Goal: Task Accomplishment & Management: Complete application form

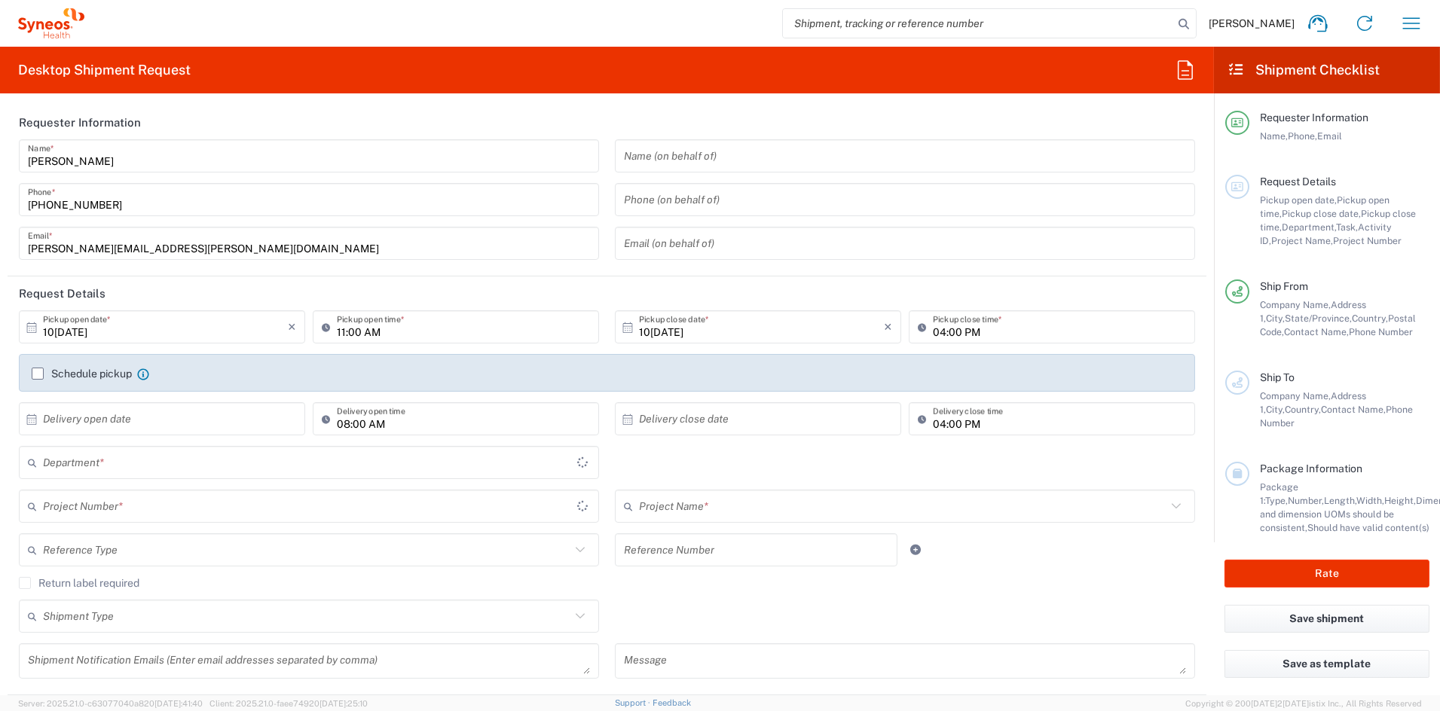
type input "[US_STATE]"
type input "[GEOGRAPHIC_DATA]"
type input "Syneos Health Communications-[GEOGRAPHIC_DATA] [GEOGRAPHIC_DATA]"
type input "6156"
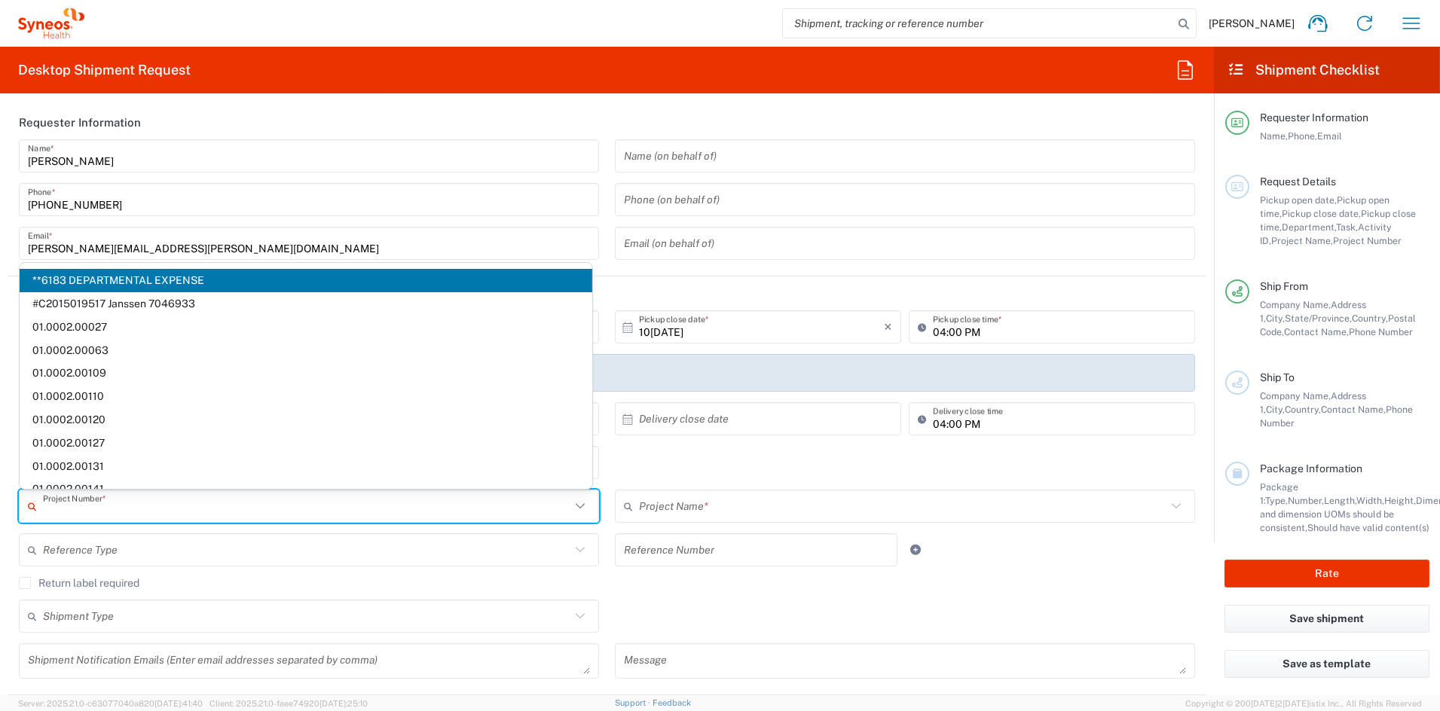
click at [155, 509] on input "text" at bounding box center [307, 507] width 528 height 26
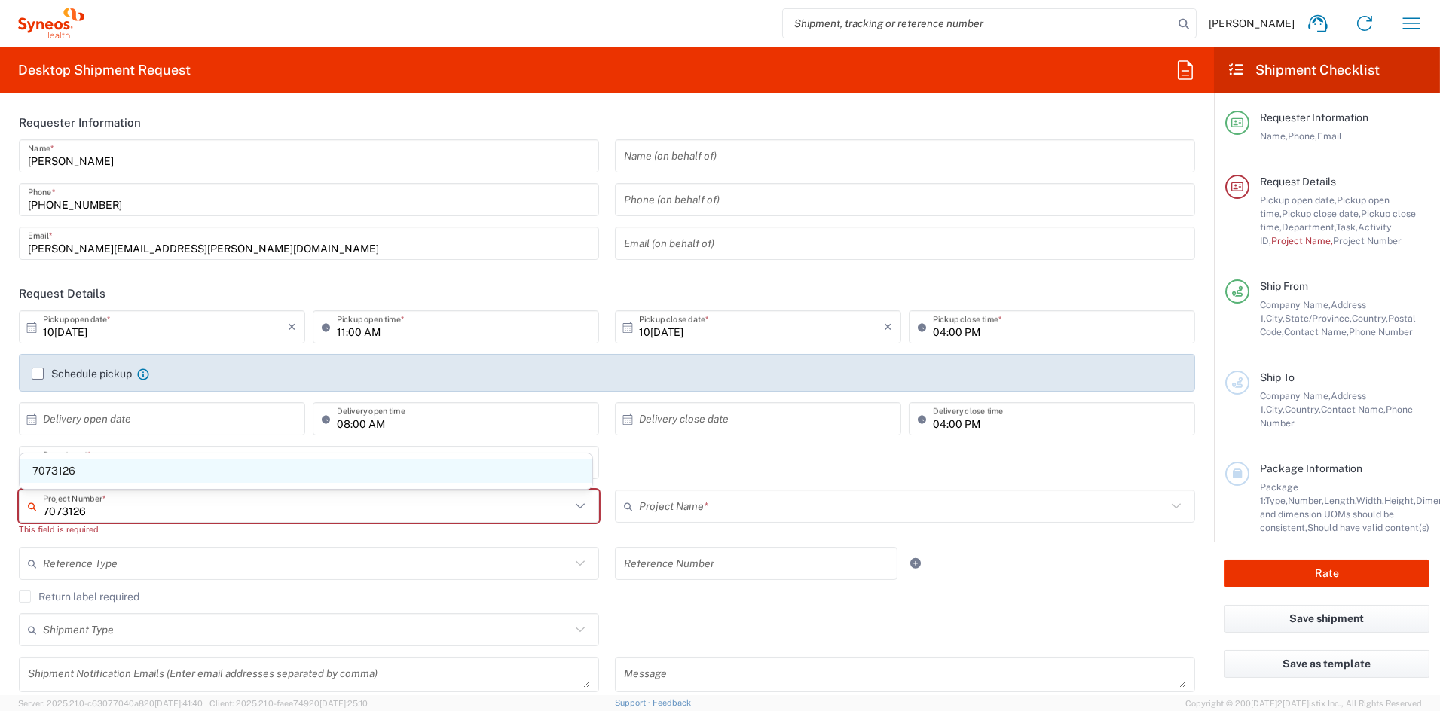
type input "7073126"
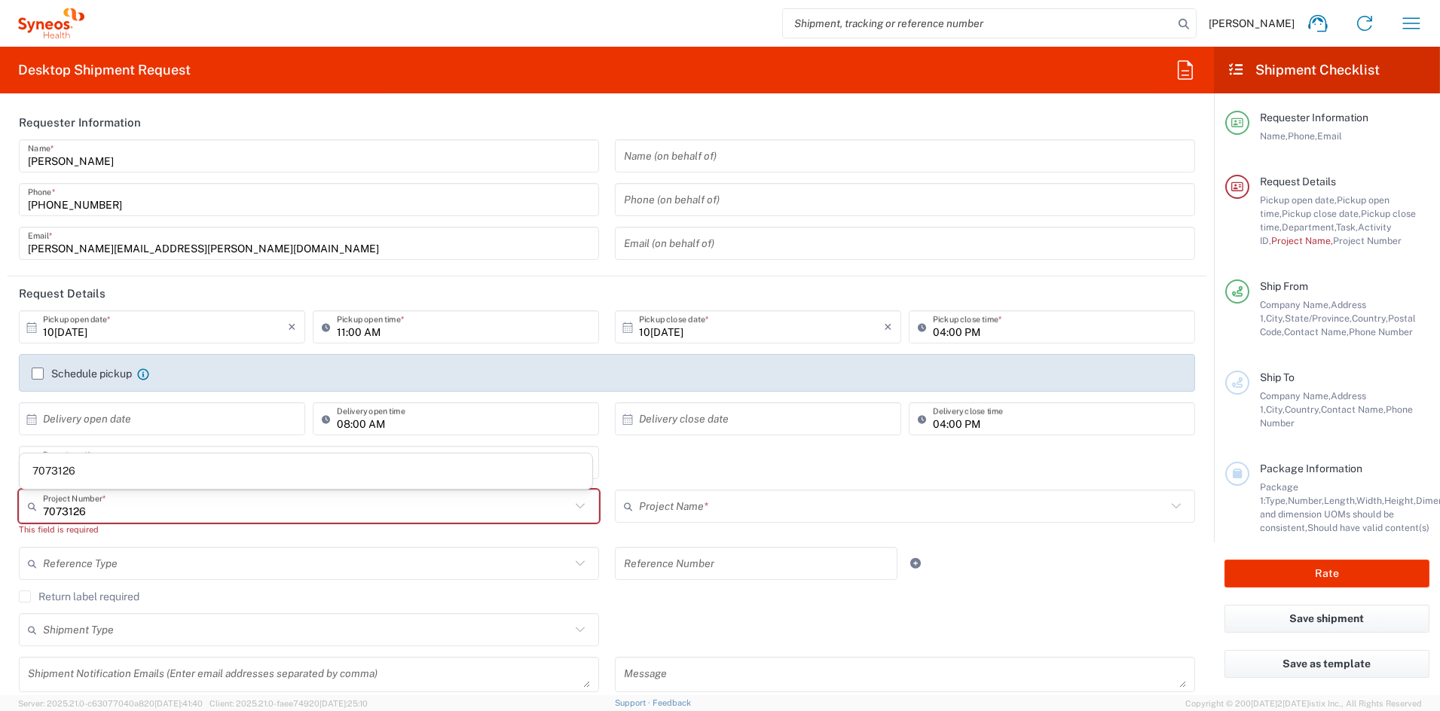
click at [67, 470] on span "7073126" at bounding box center [306, 471] width 573 height 23
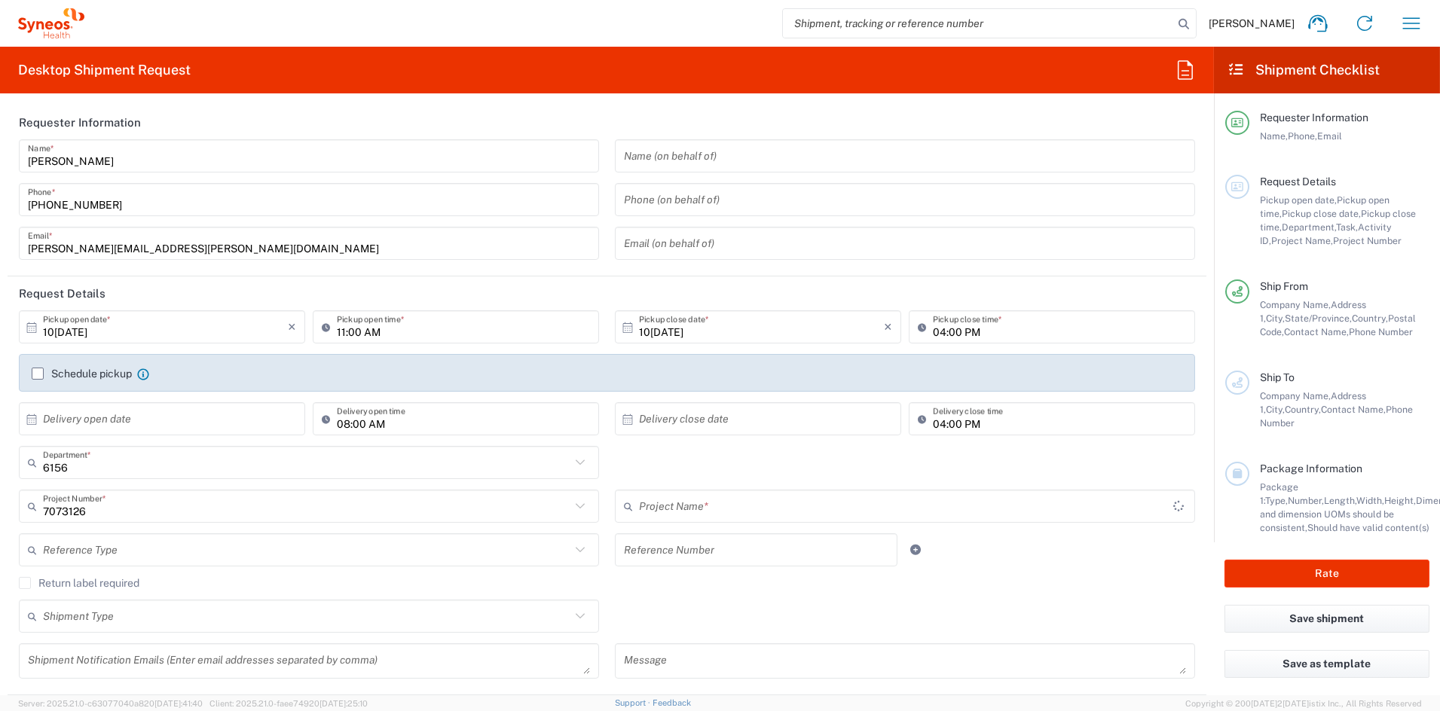
type input "GSWCO.IC.Syneos.consult.25.PrintProd"
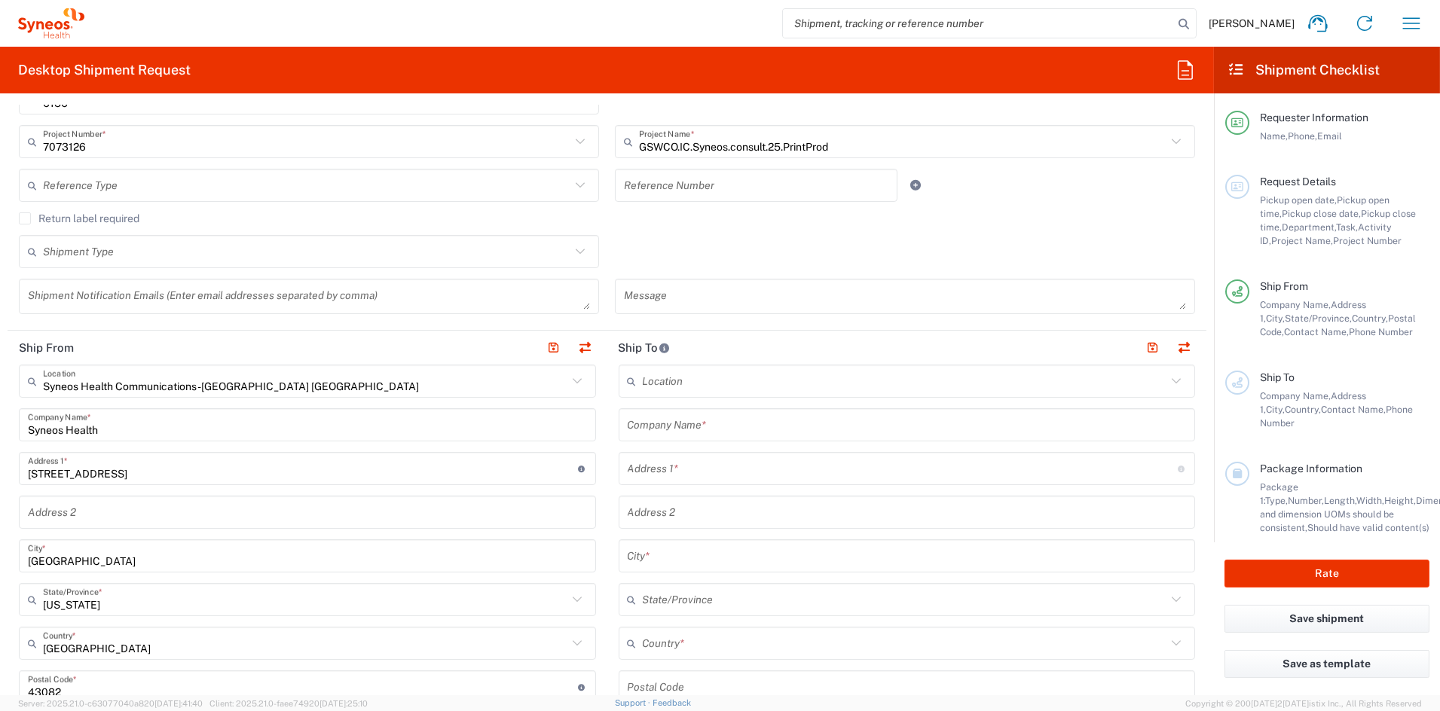
scroll to position [365, 0]
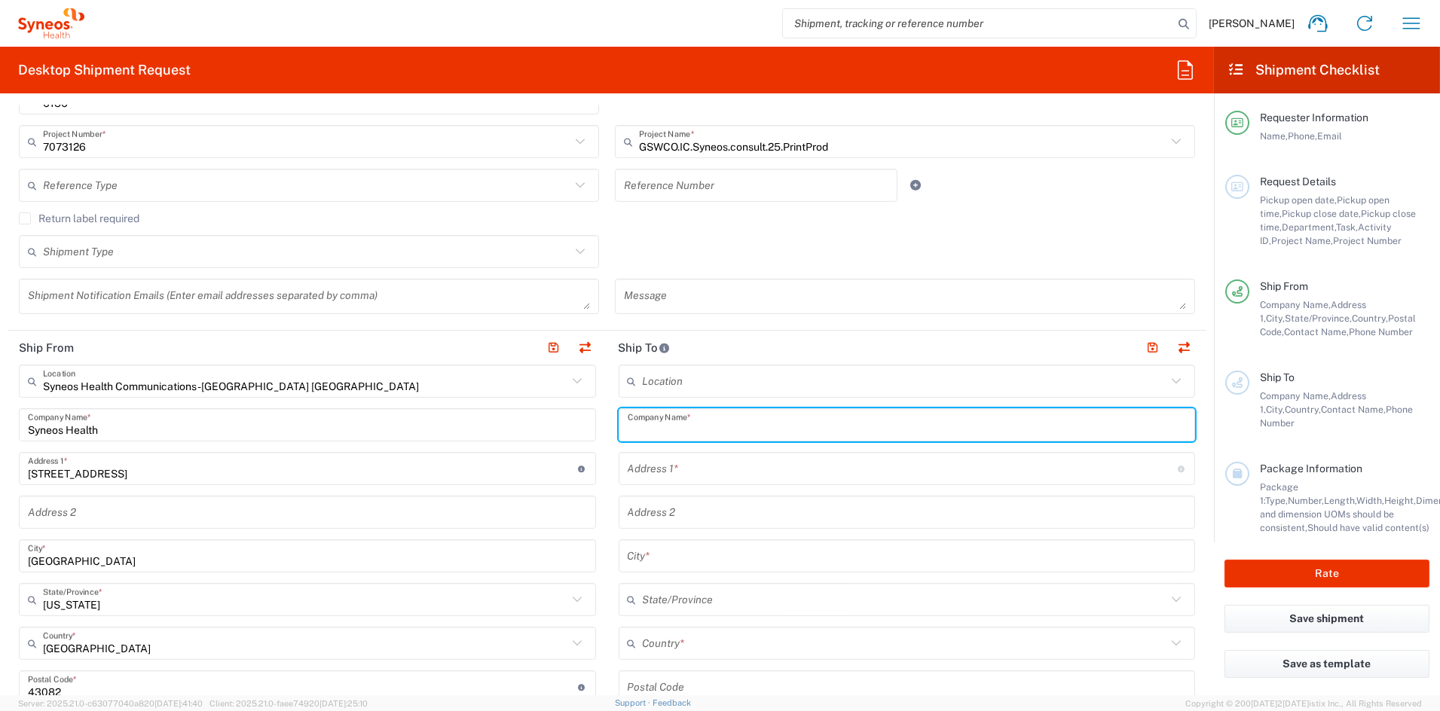
click at [764, 424] on input "text" at bounding box center [907, 425] width 559 height 26
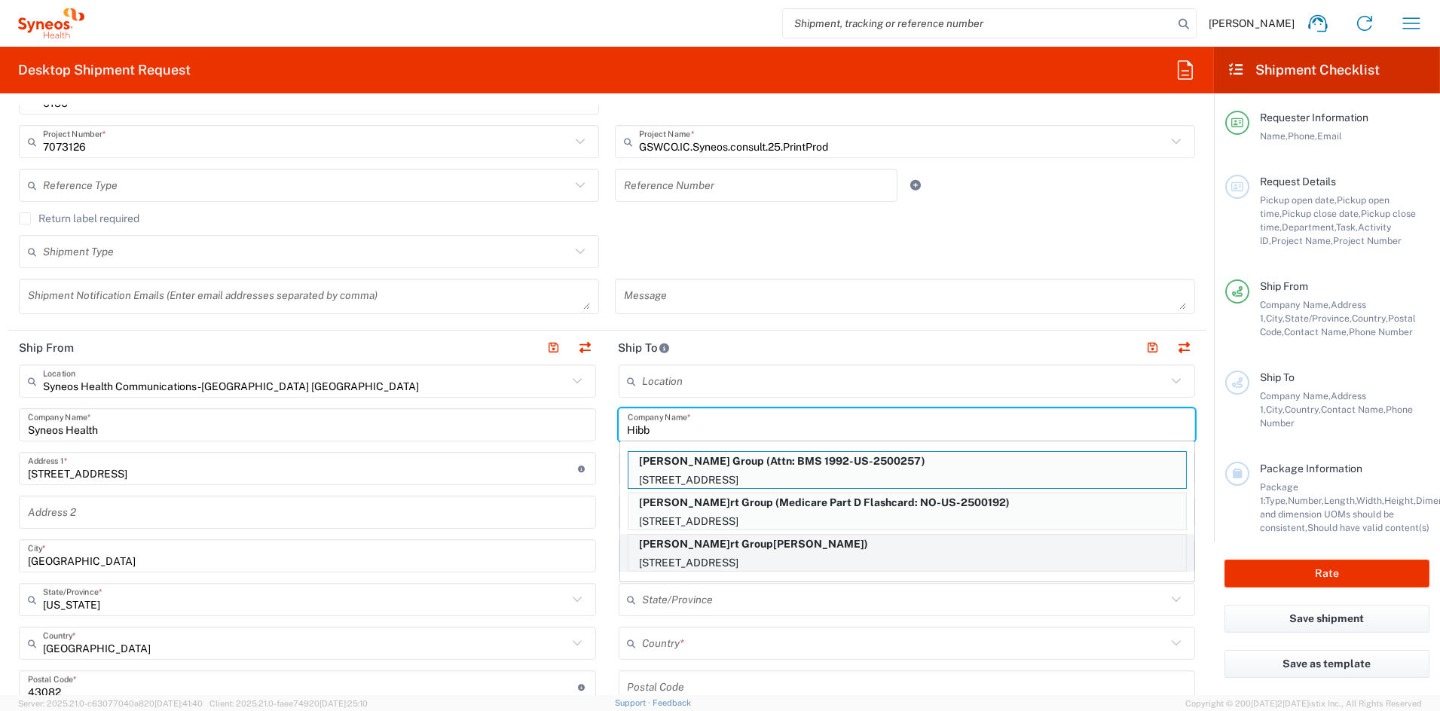
click at [855, 546] on p "[PERSON_NAME]rt Group[PERSON_NAME])" at bounding box center [908, 544] width 558 height 19
type input "[PERSON_NAME]ert Group"
type input "1100 US-130 #1"
type input "[GEOGRAPHIC_DATA]"
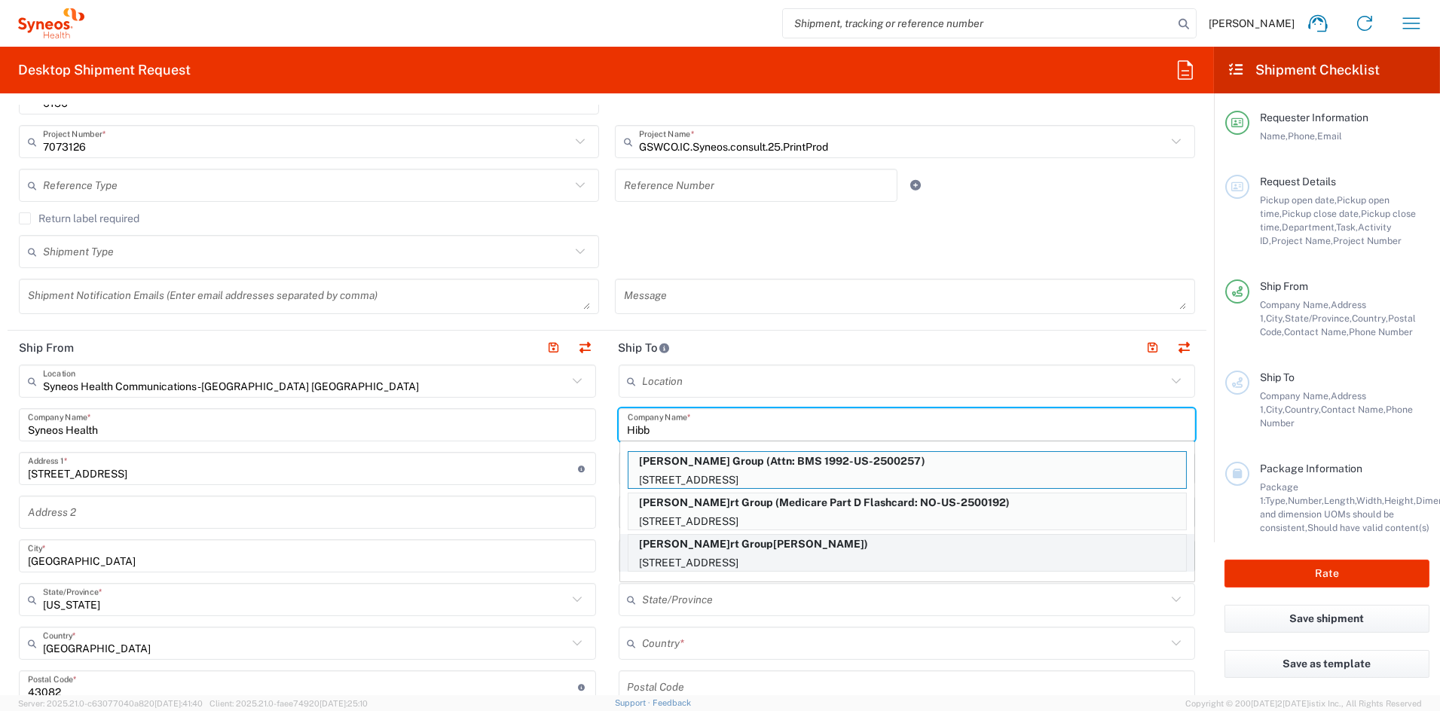
type input "08691"
type input "[PERSON_NAME]"
type input "[PHONE_NUMBER]"
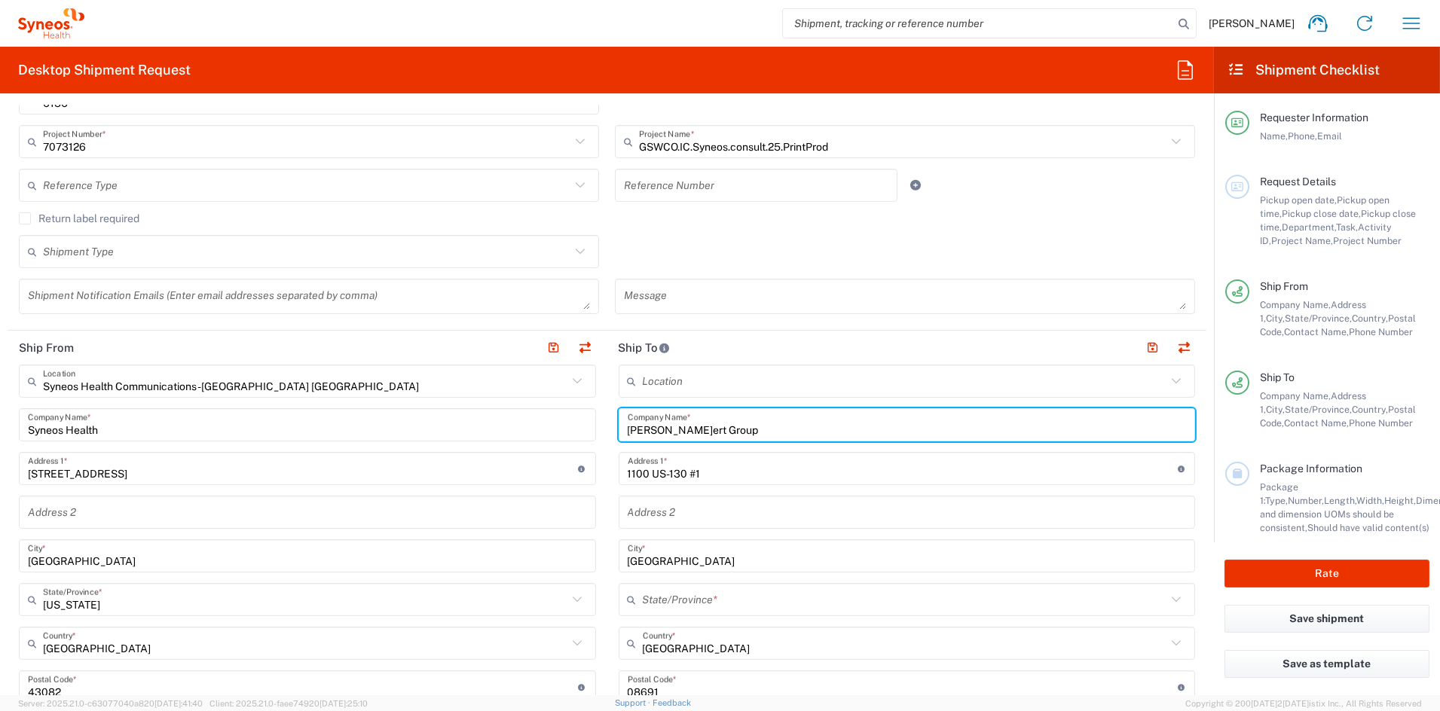
type input "[US_STATE]"
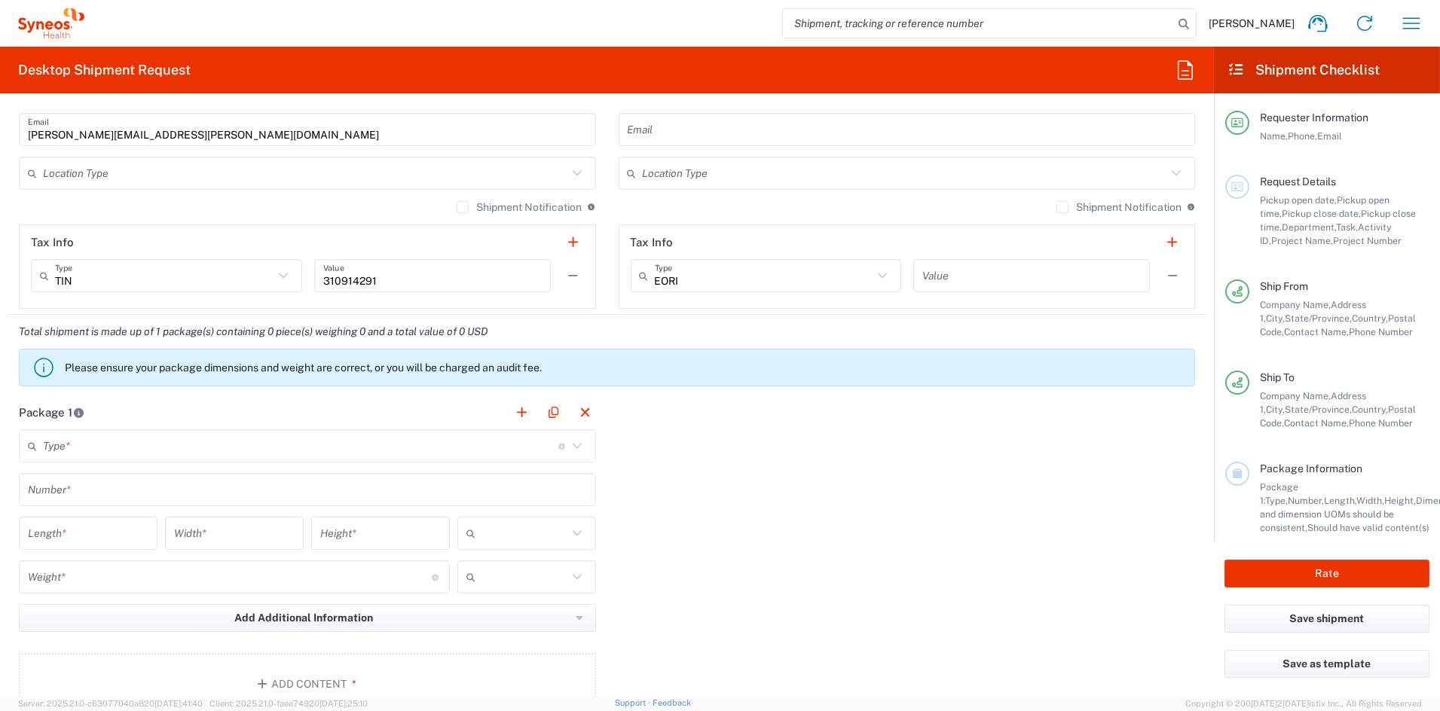
scroll to position [1048, 0]
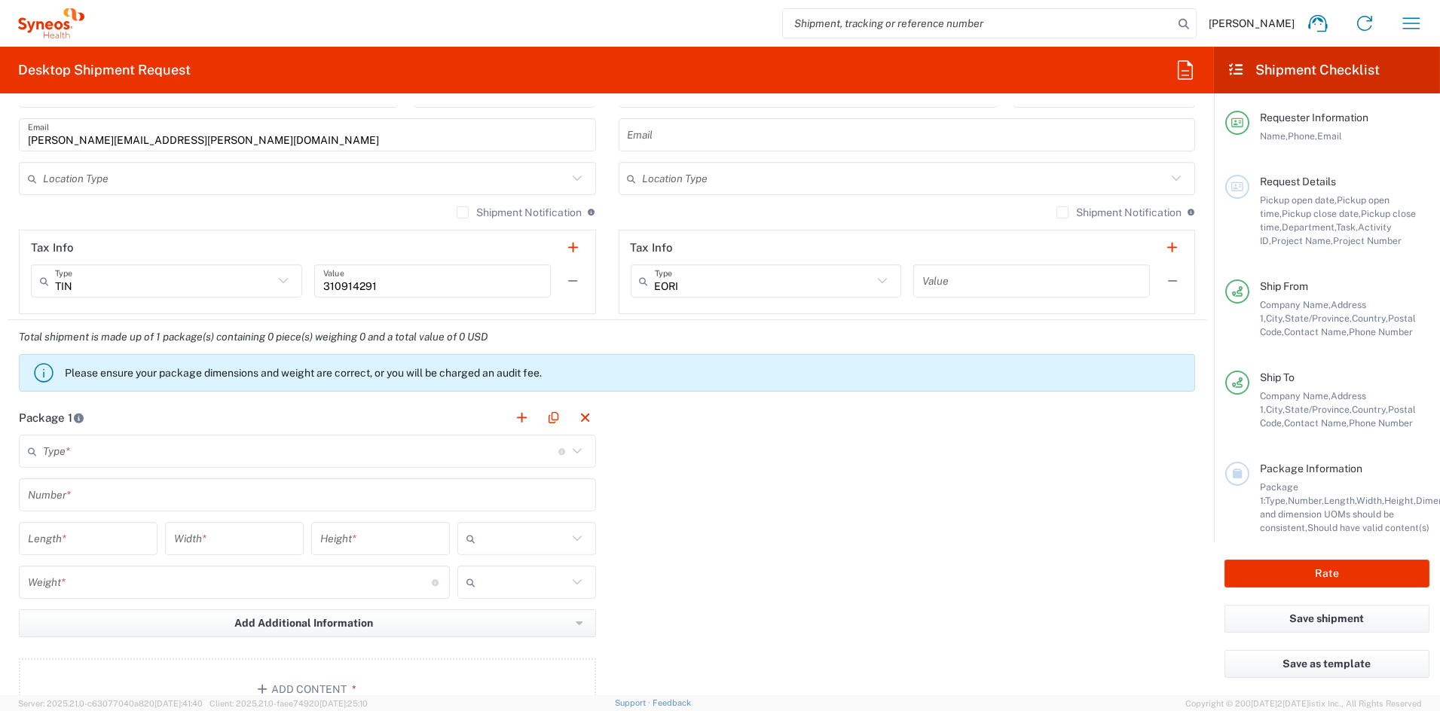
click at [168, 450] on input "text" at bounding box center [301, 452] width 516 height 26
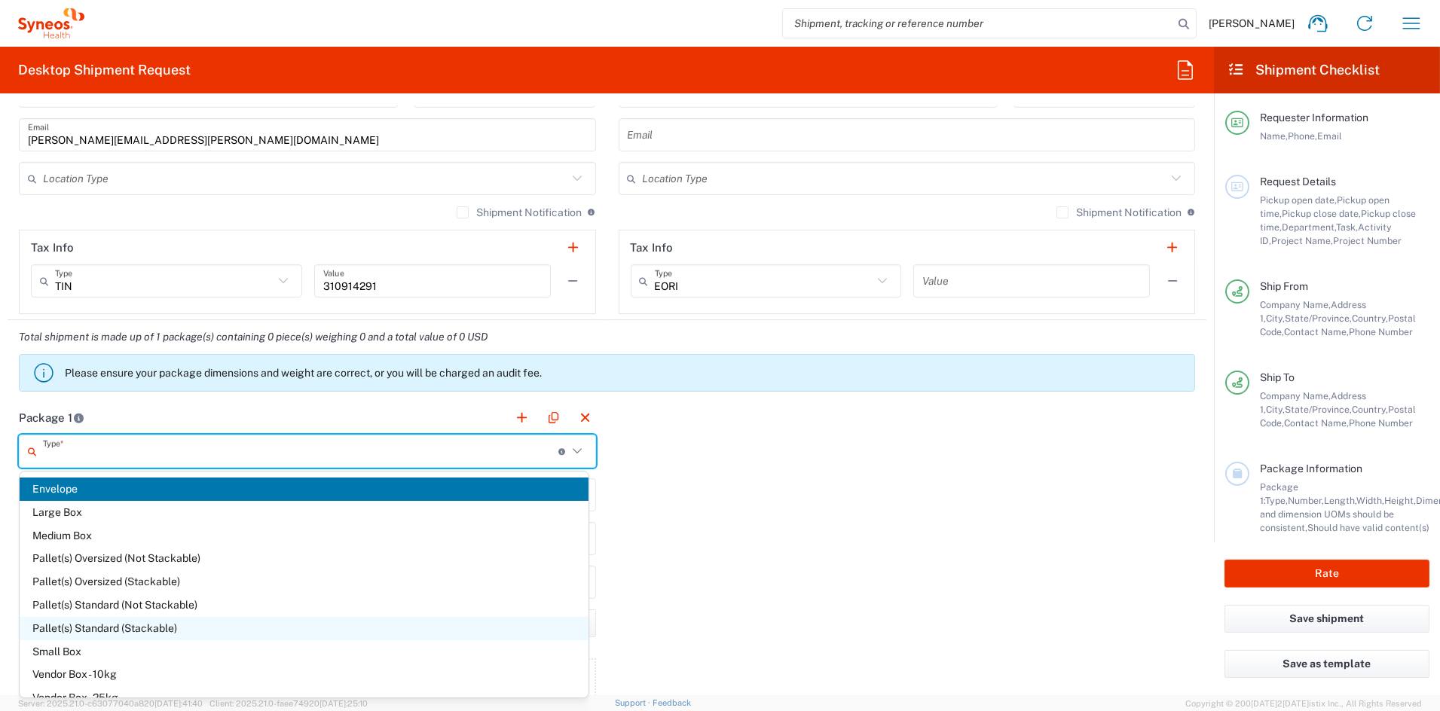
scroll to position [41, 0]
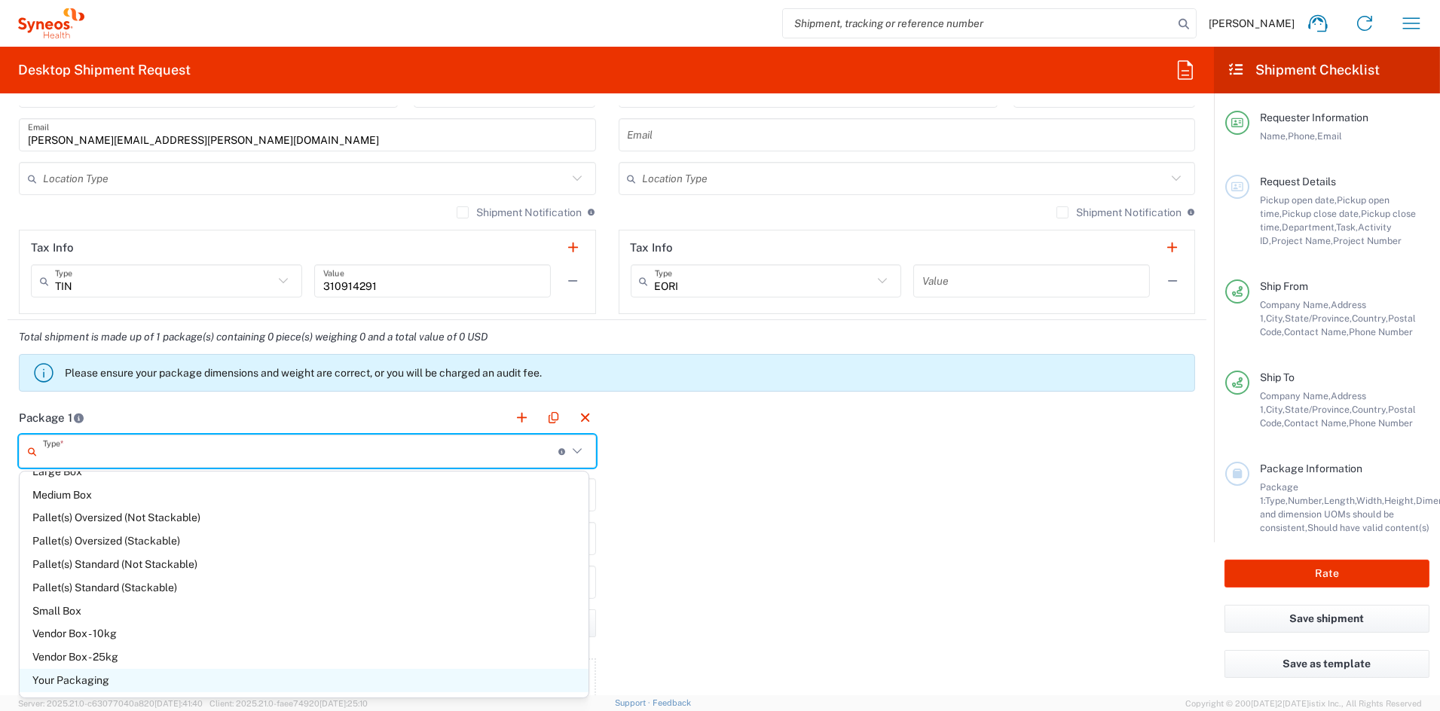
click at [81, 677] on span "Your Packaging" at bounding box center [304, 680] width 569 height 23
type input "Your Packaging"
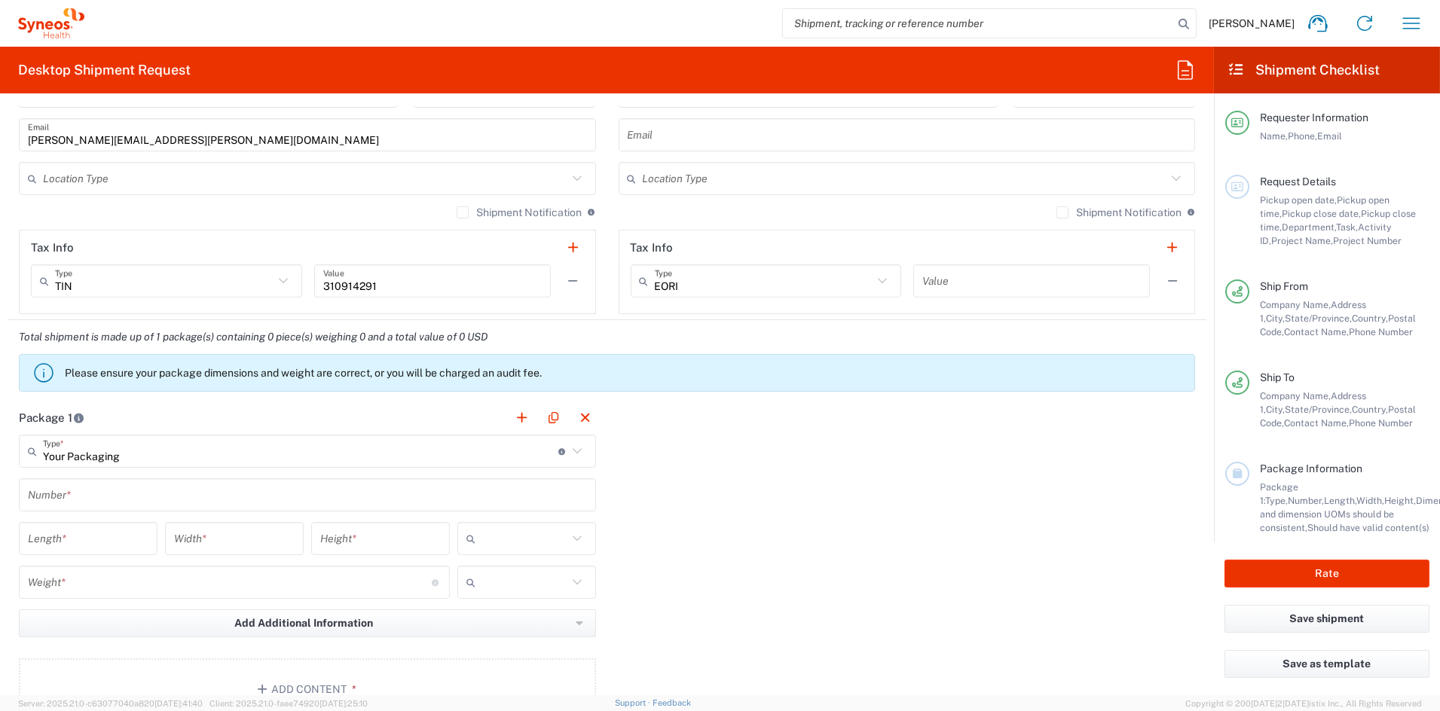
click at [96, 500] on input "text" at bounding box center [307, 495] width 559 height 26
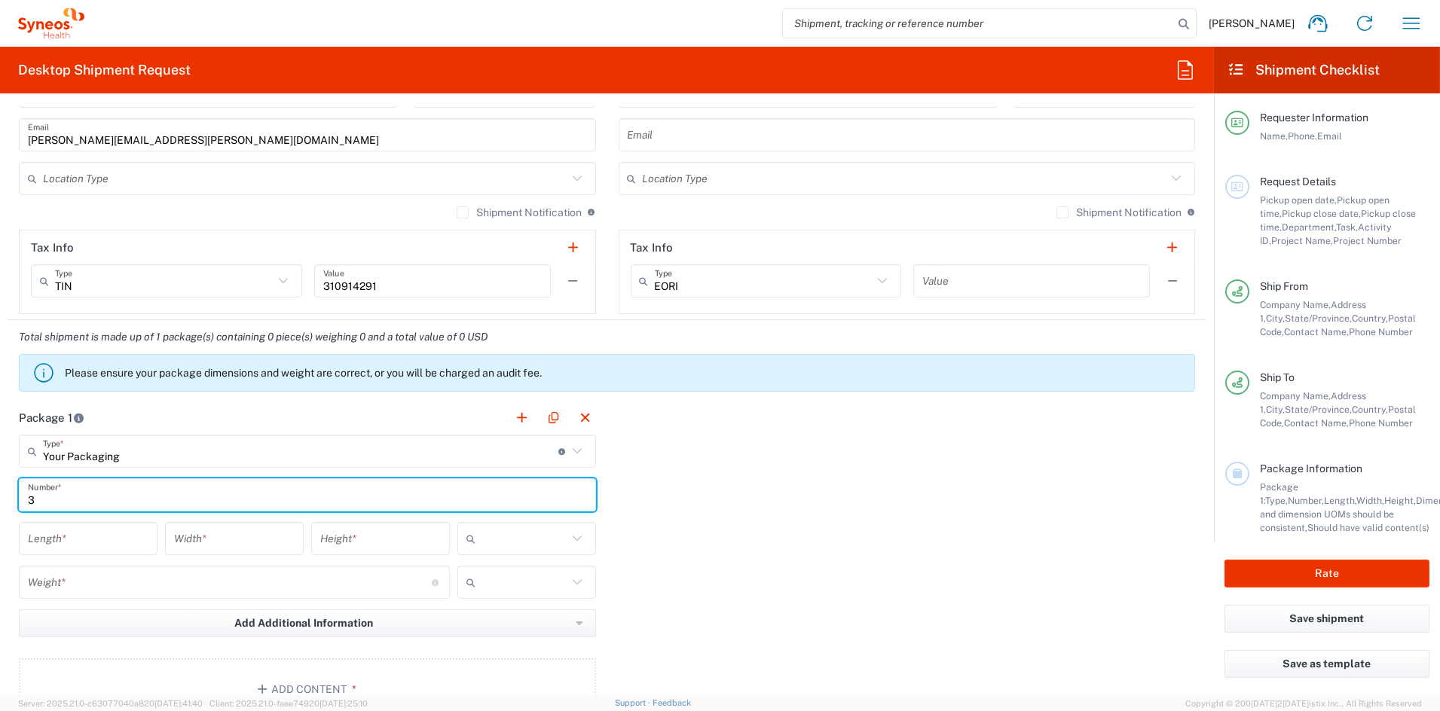
type input "3"
click at [95, 542] on input "number" at bounding box center [88, 539] width 121 height 26
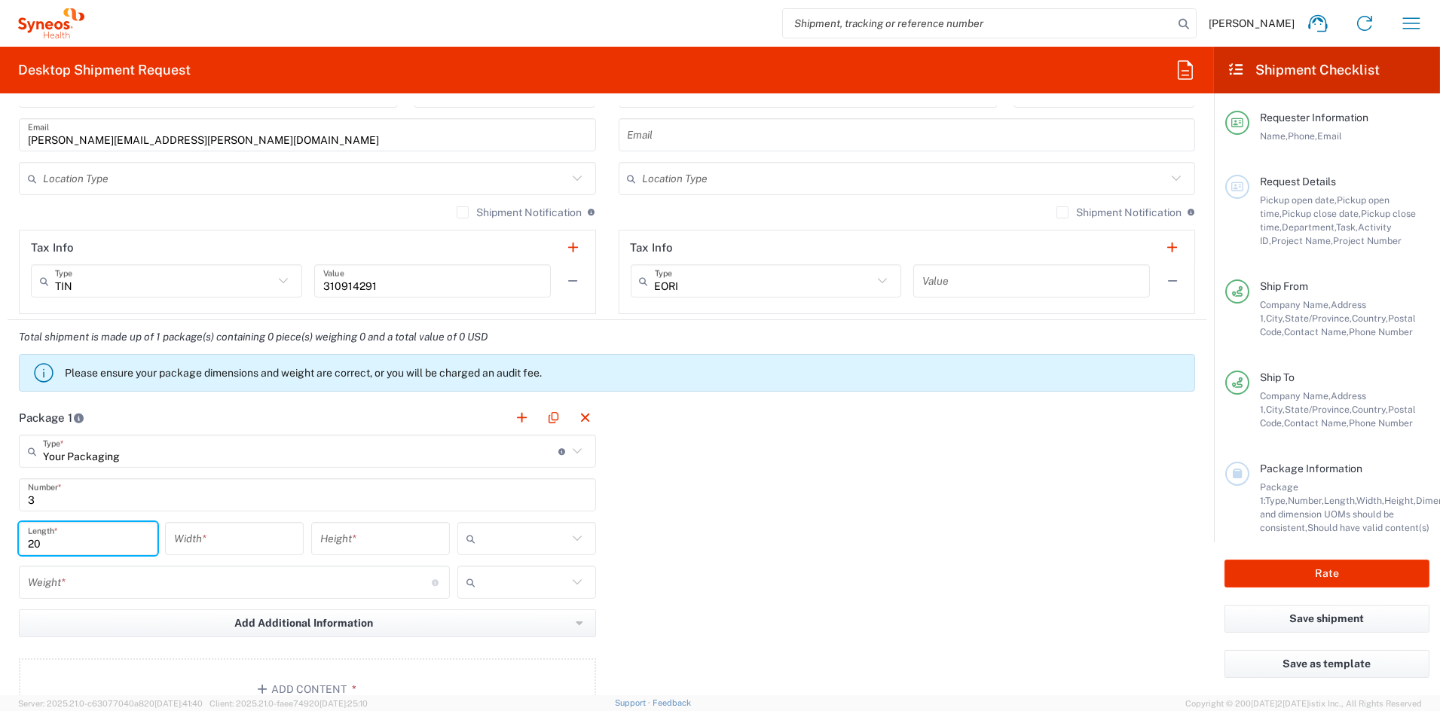
type input "20"
type input "14"
type input "11"
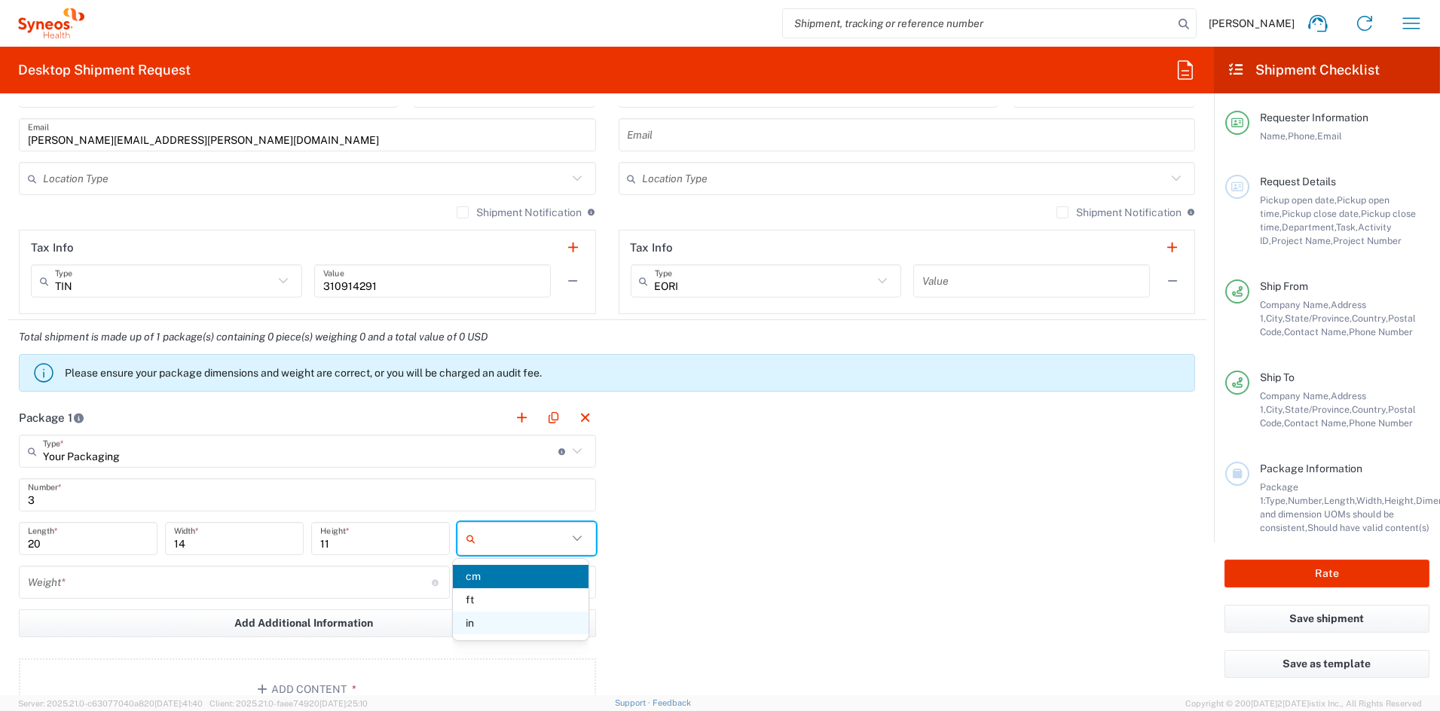
click at [506, 629] on span "in" at bounding box center [521, 623] width 136 height 23
type input "in"
click at [101, 584] on input "number" at bounding box center [230, 583] width 404 height 26
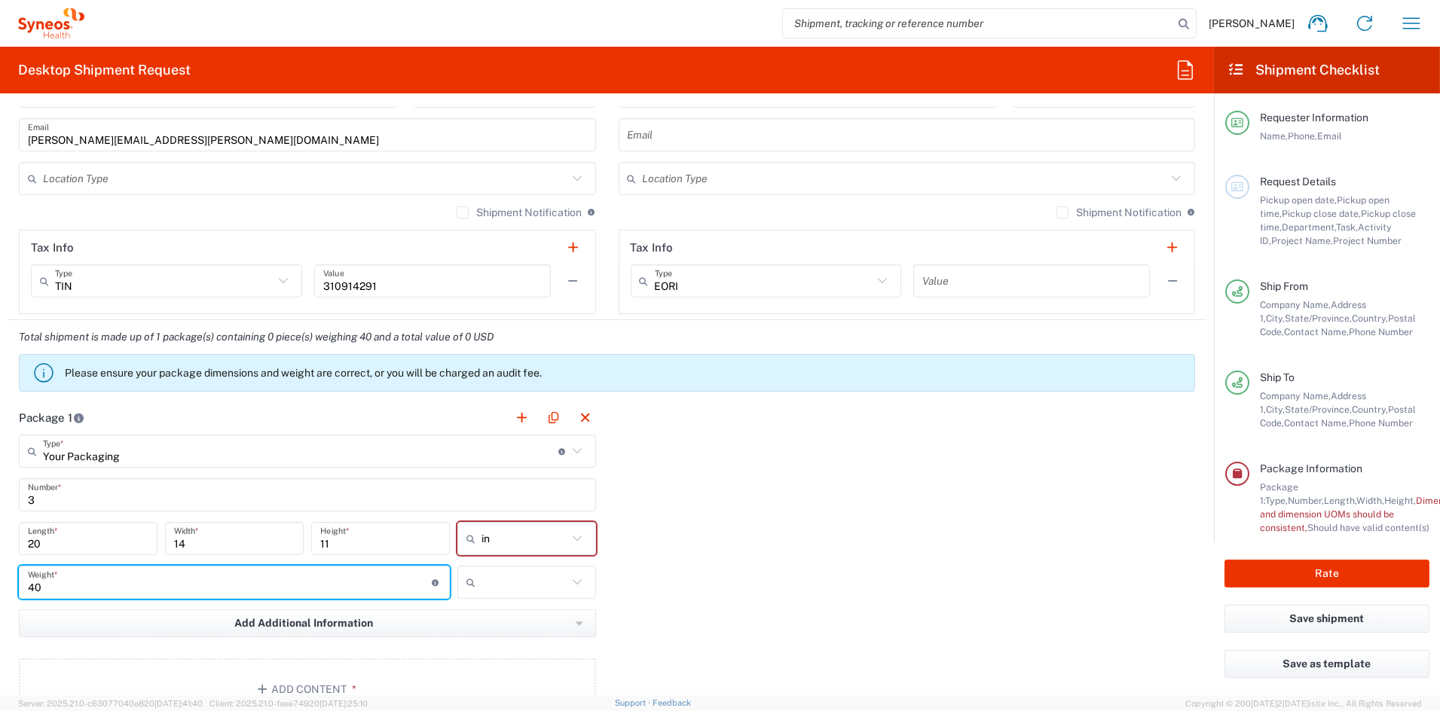
type input "40"
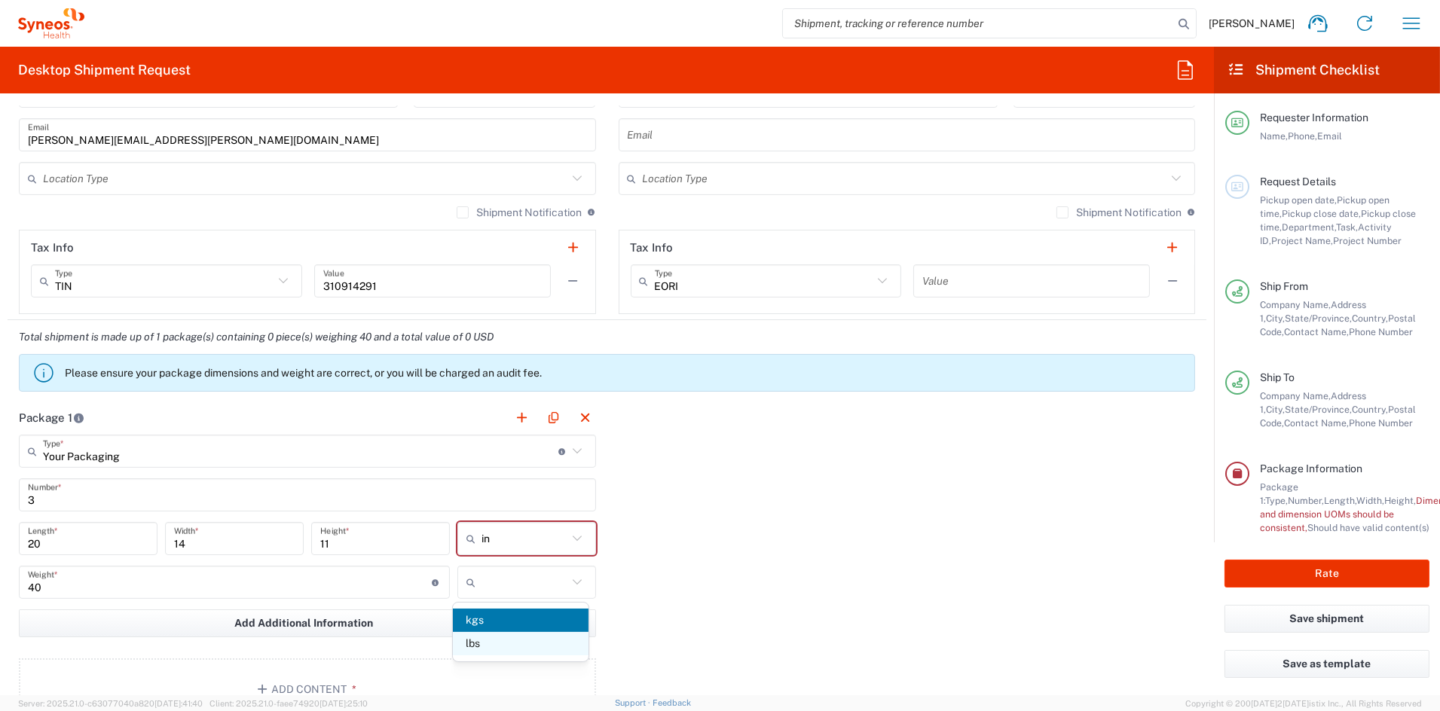
click at [490, 644] on span "lbs" at bounding box center [521, 643] width 136 height 23
type input "lbs"
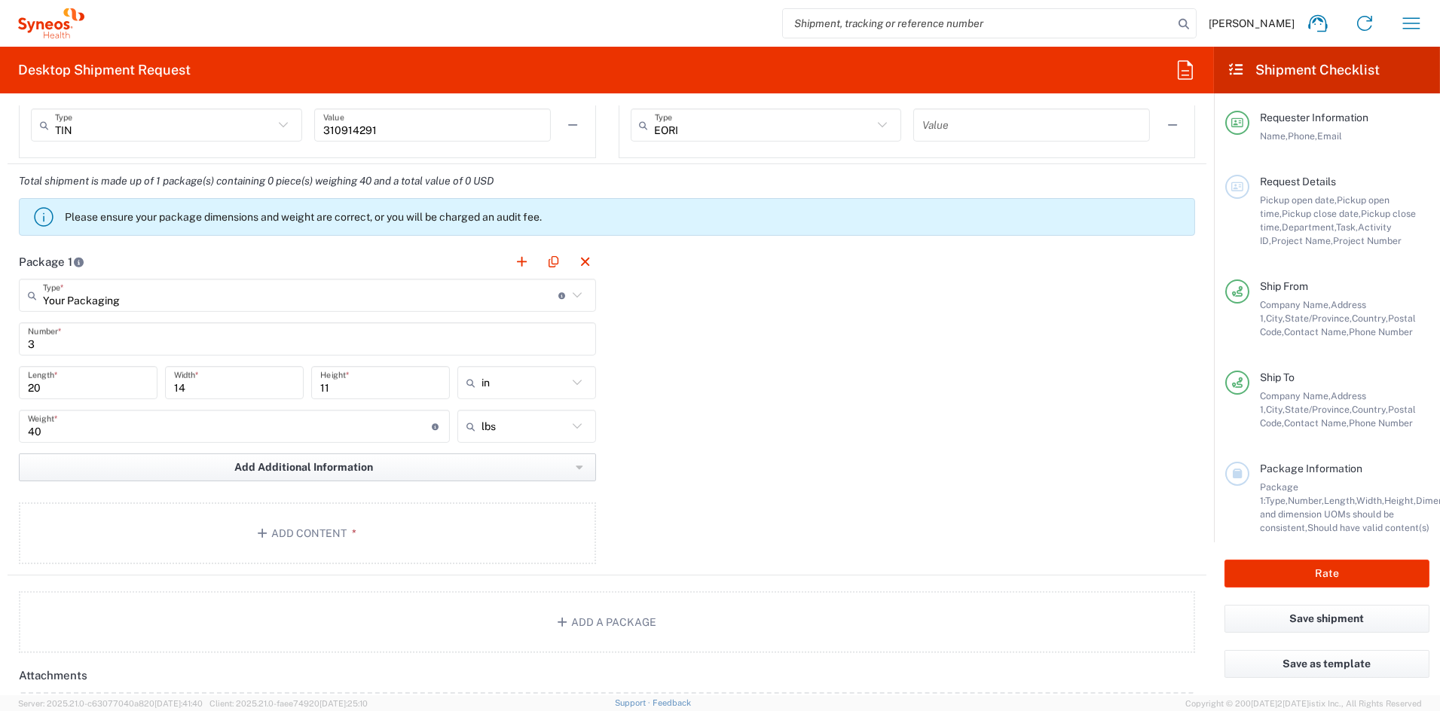
scroll to position [1204, 0]
click at [320, 519] on button "Add Content *" at bounding box center [307, 534] width 577 height 62
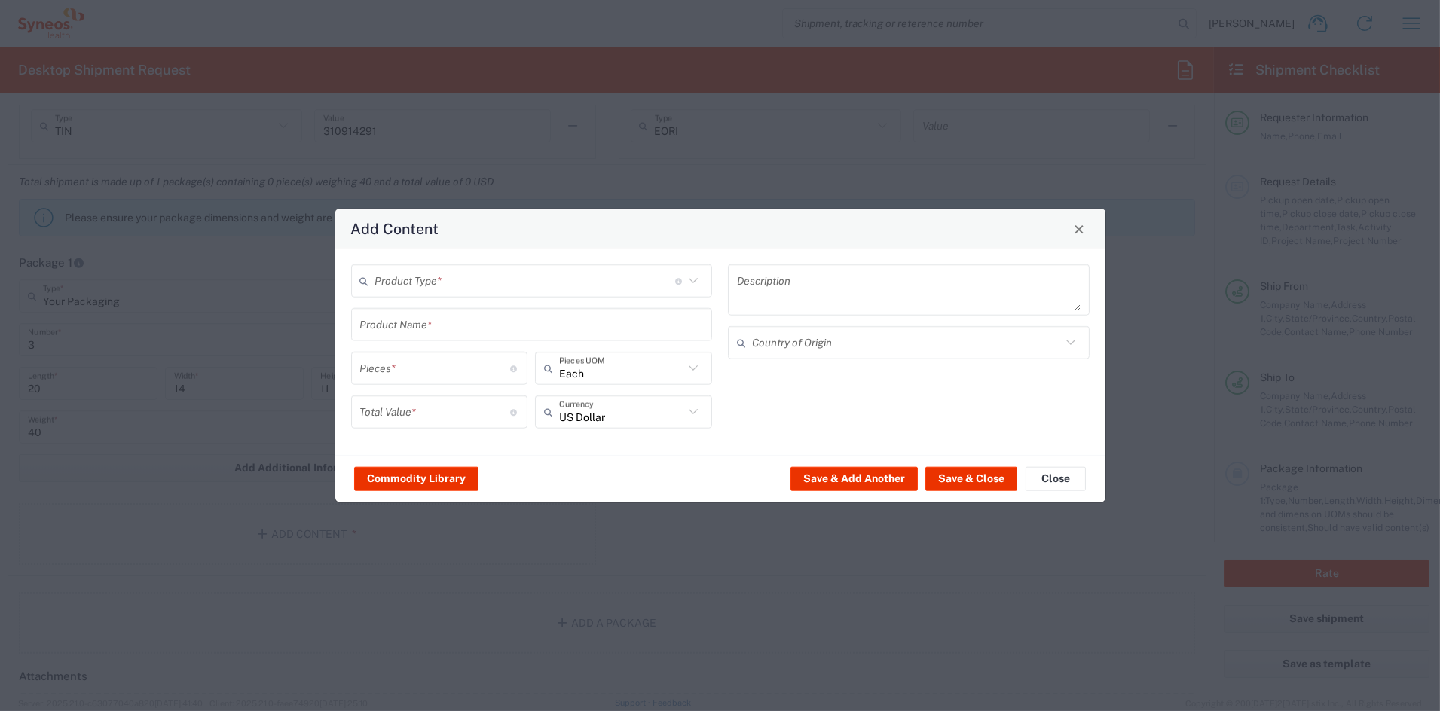
click at [467, 283] on input "text" at bounding box center [525, 281] width 300 height 26
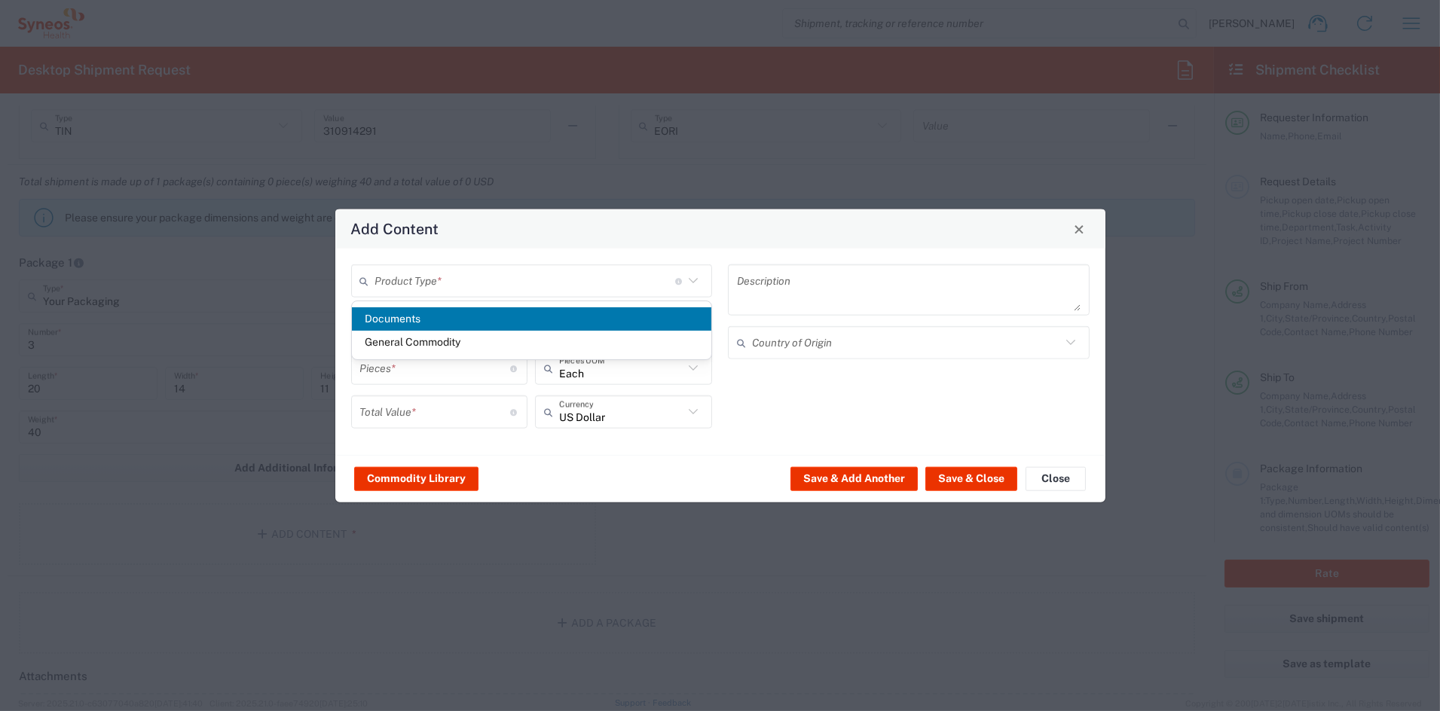
click at [409, 317] on span "Documents" at bounding box center [532, 319] width 360 height 23
type input "Documents"
type input "1"
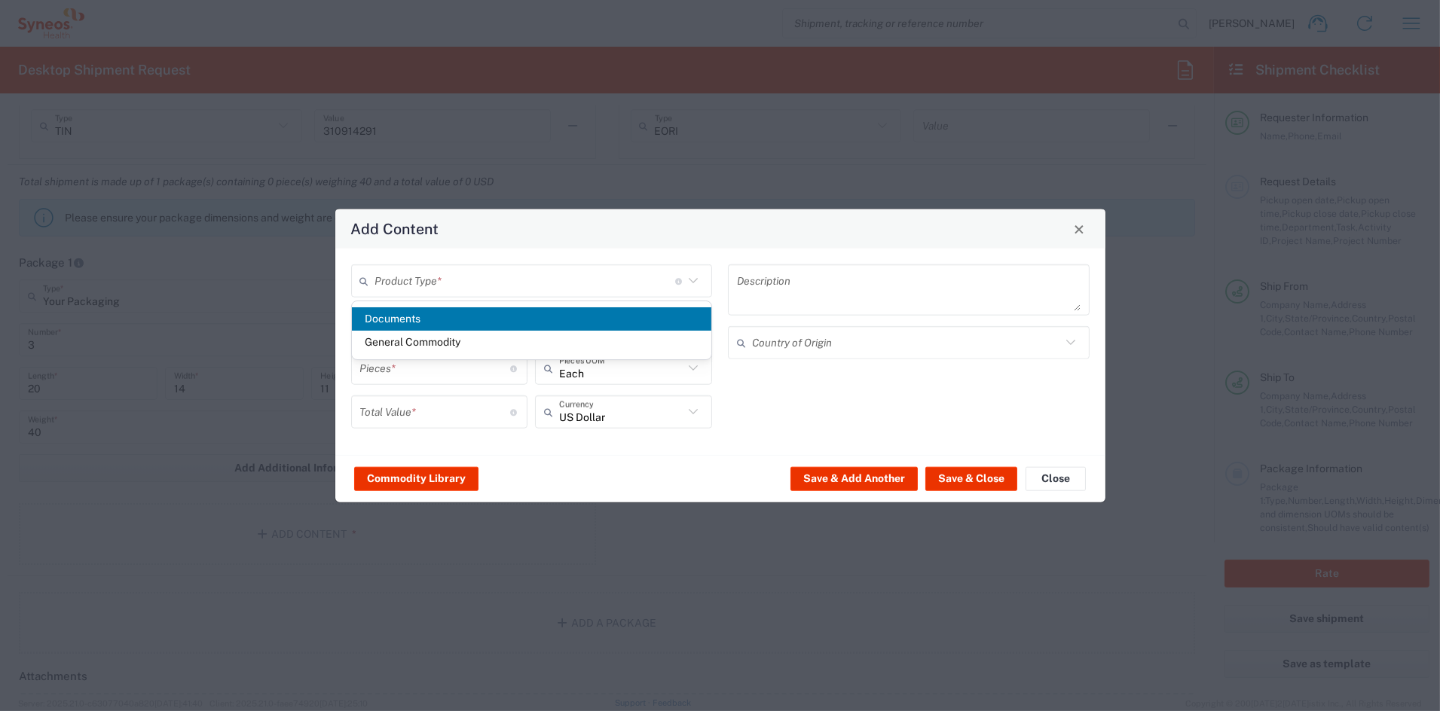
type textarea "Documents"
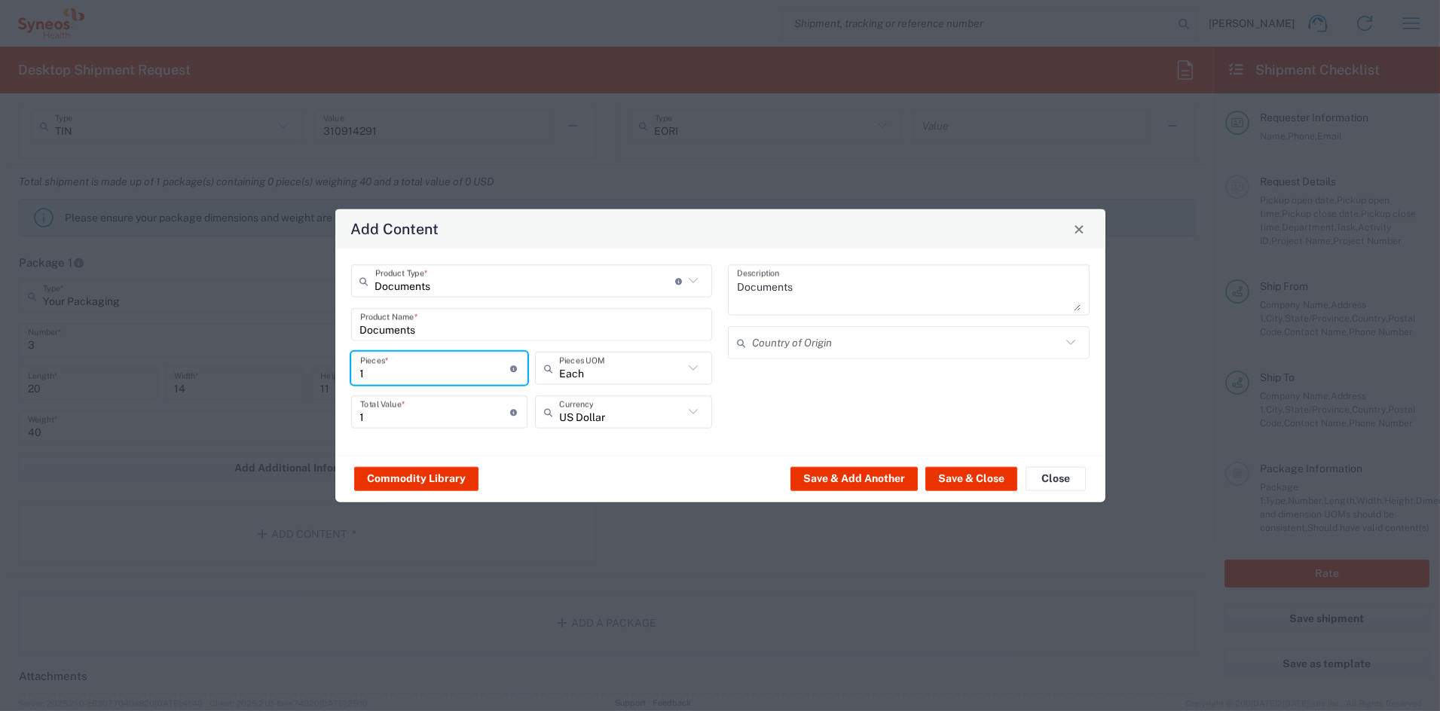
drag, startPoint x: 388, startPoint y: 369, endPoint x: 322, endPoint y: 367, distance: 66.4
click at [322, 367] on div "Add Content Documents Product Type * Document: Paper document generated interna…" at bounding box center [720, 355] width 1440 height 711
click at [457, 285] on input "text" at bounding box center [525, 281] width 300 height 26
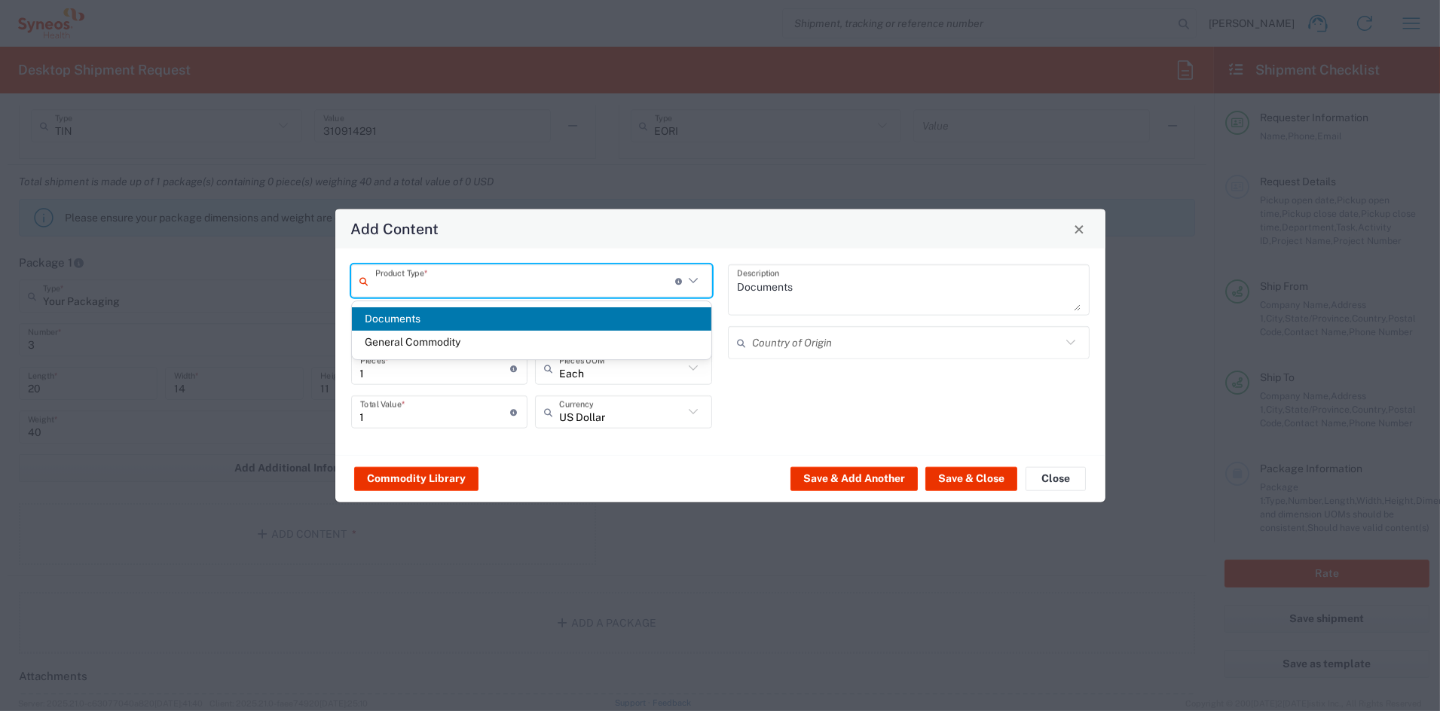
click at [436, 339] on span "General Commodity" at bounding box center [532, 342] width 360 height 23
type input "General Commodity"
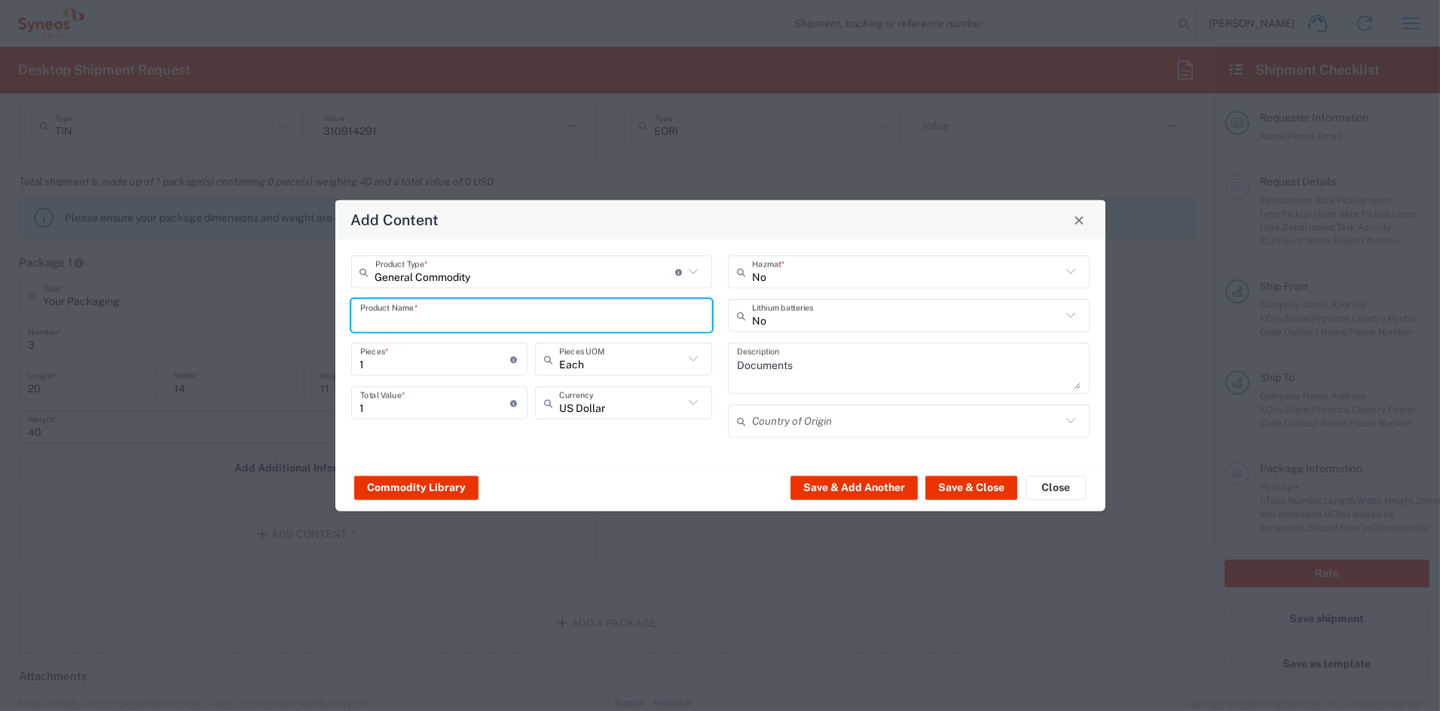
click at [438, 316] on input "text" at bounding box center [532, 315] width 344 height 26
drag, startPoint x: 439, startPoint y: 321, endPoint x: 329, endPoint y: 317, distance: 109.4
click at [329, 317] on div "Add Content General Commodity Product Type * Document: Paper document generated…" at bounding box center [720, 355] width 1440 height 711
click at [379, 319] on input "4 pf brochure 8.5x11" at bounding box center [532, 315] width 344 height 26
type input "4 pg brochure 8.5x11"
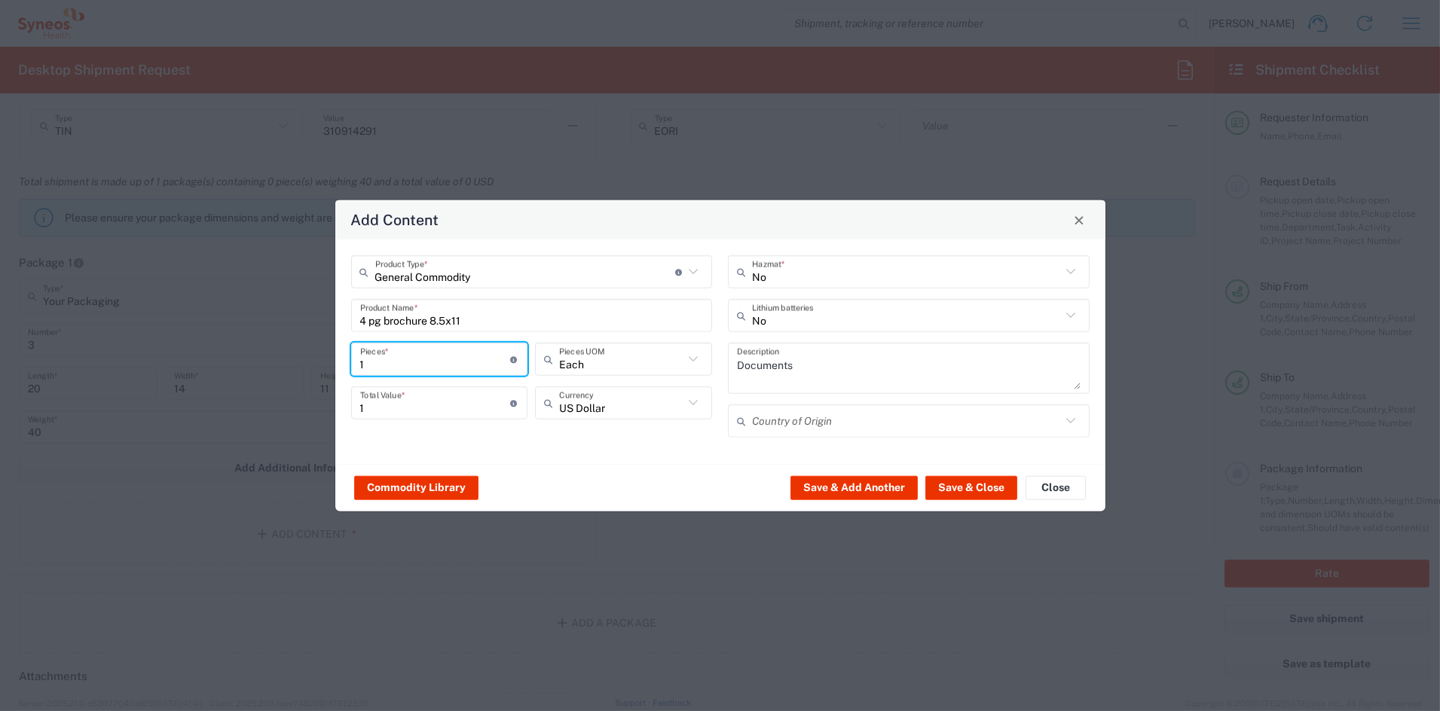
click at [421, 363] on input "1" at bounding box center [435, 359] width 151 height 26
click at [345, 360] on div "General Commodity Product Type * Document: Paper document generated internally …" at bounding box center [532, 352] width 378 height 193
type input "4"
type input "45"
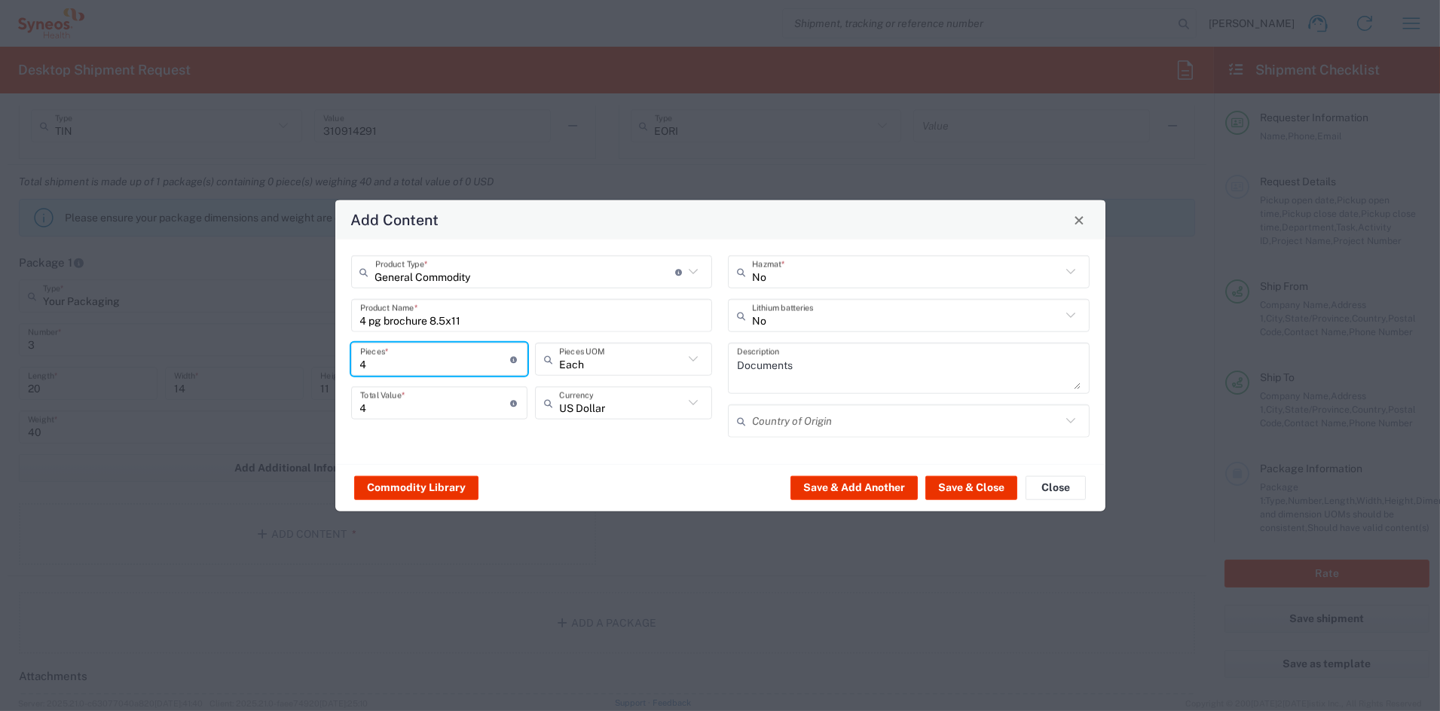
type input "45"
type input "450"
click at [964, 488] on button "Save & Close" at bounding box center [972, 488] width 92 height 24
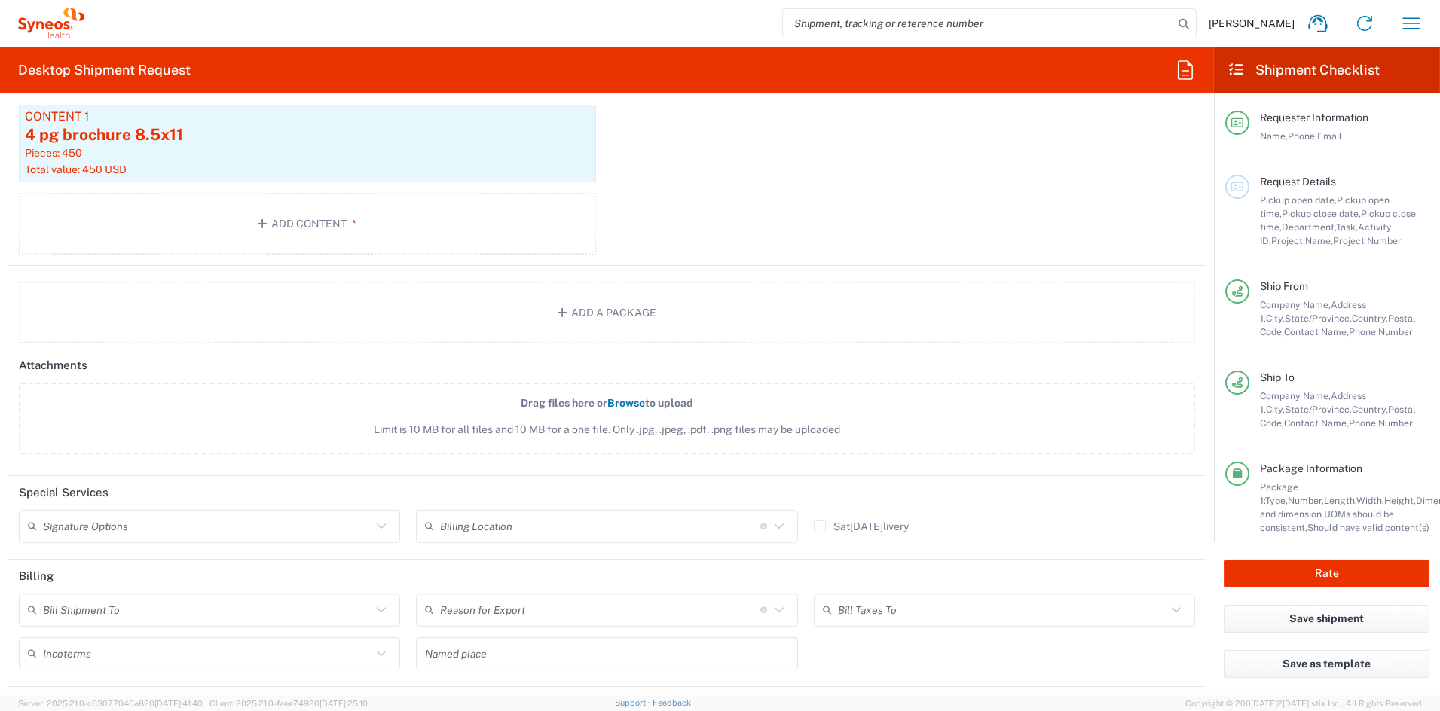
scroll to position [1610, 0]
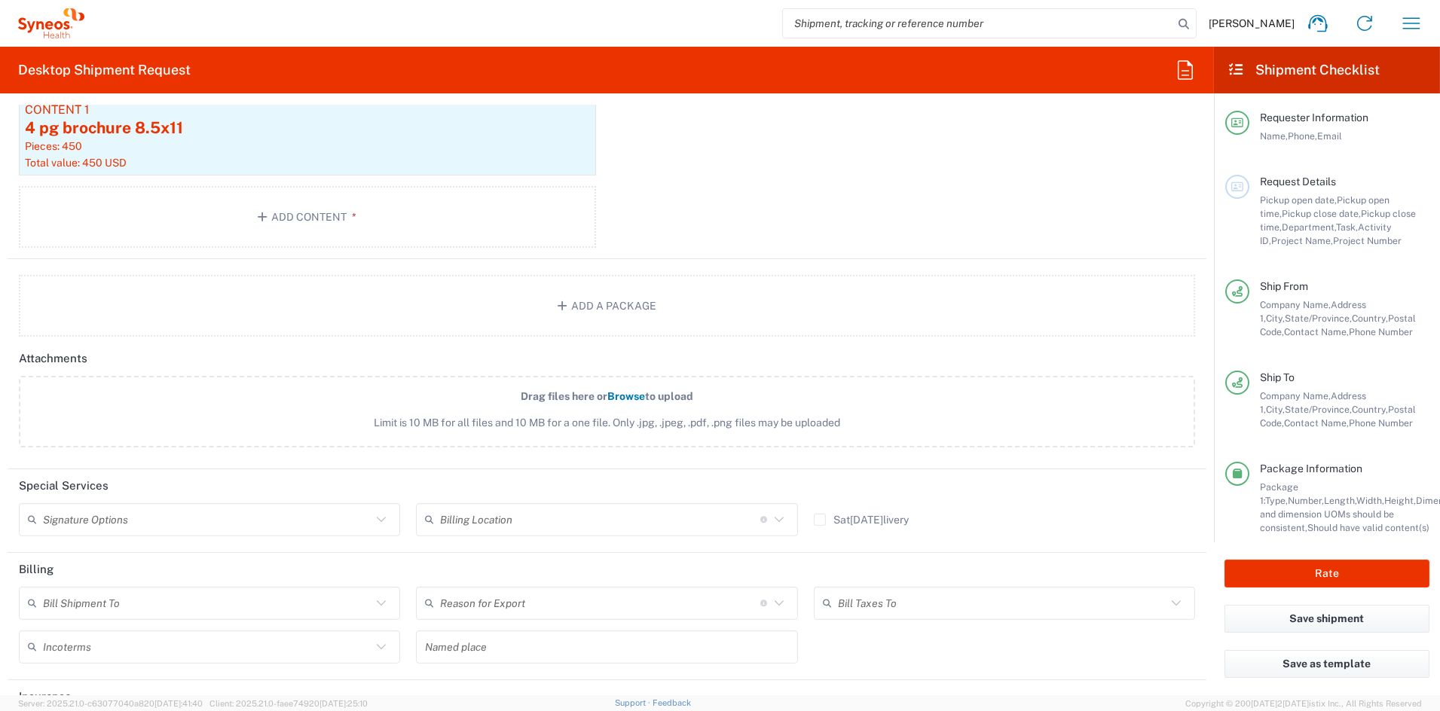
click at [192, 523] on input "text" at bounding box center [207, 519] width 329 height 26
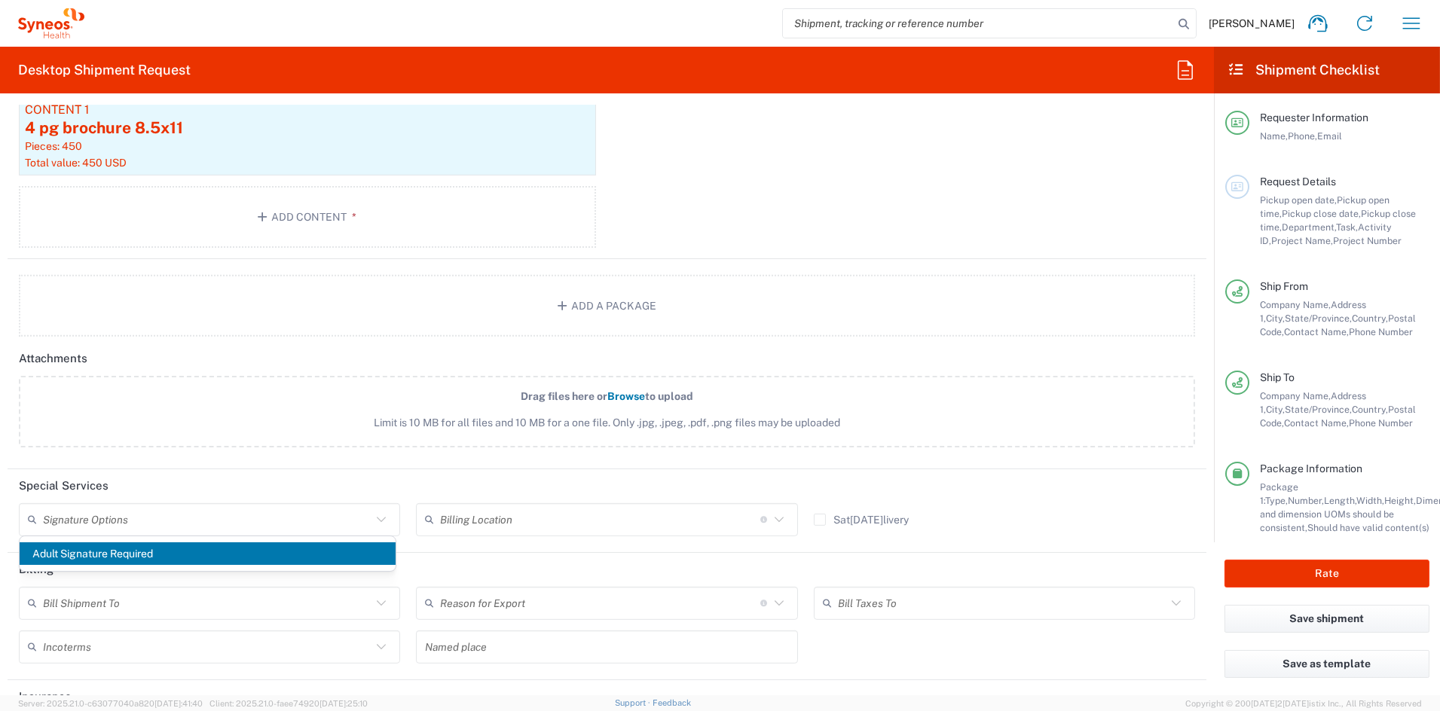
click at [238, 382] on label "Drag files here or Browse to upload Limit is 10 MB for all files and 10 MB for …" at bounding box center [607, 412] width 1177 height 72
click at [0, 0] on input "Drag files here or Browse to upload Limit is 10 MB for all files and 10 MB for …" at bounding box center [0, 0] width 0 height 0
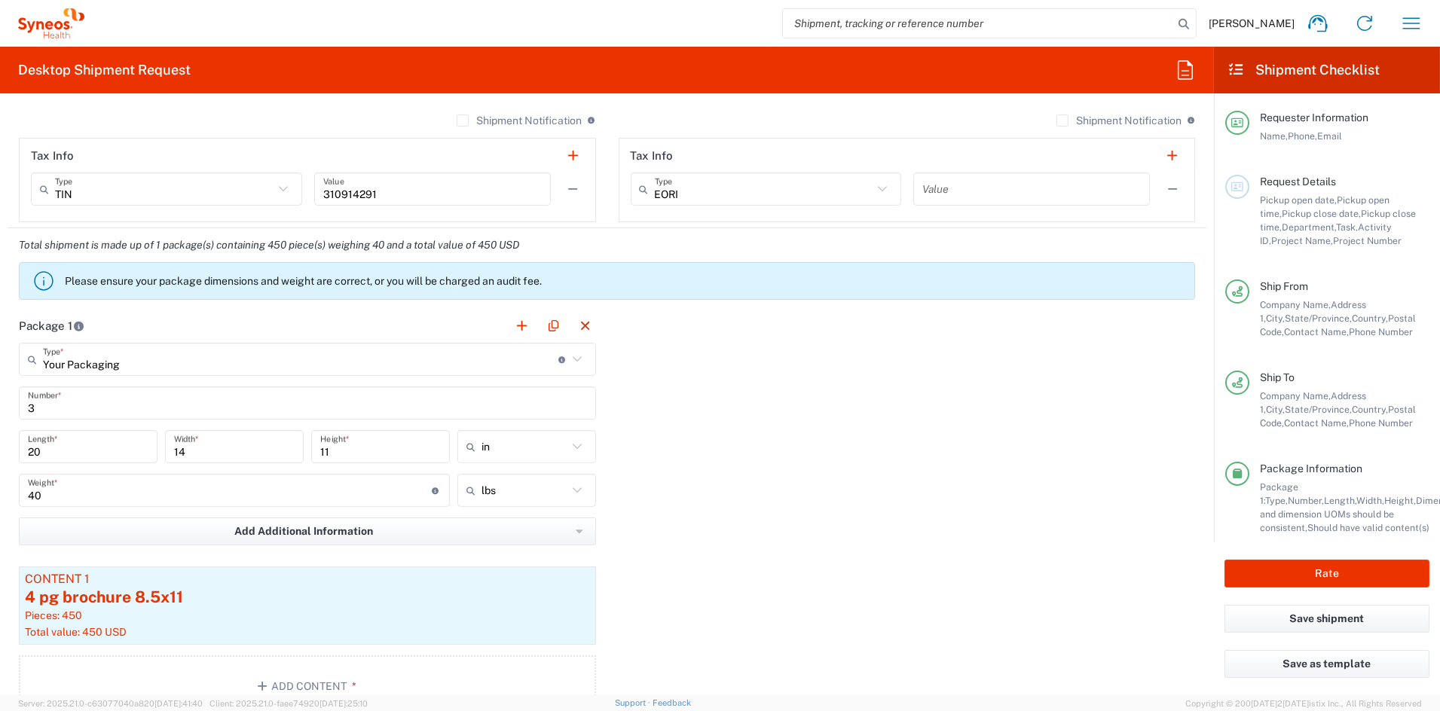
scroll to position [1146, 0]
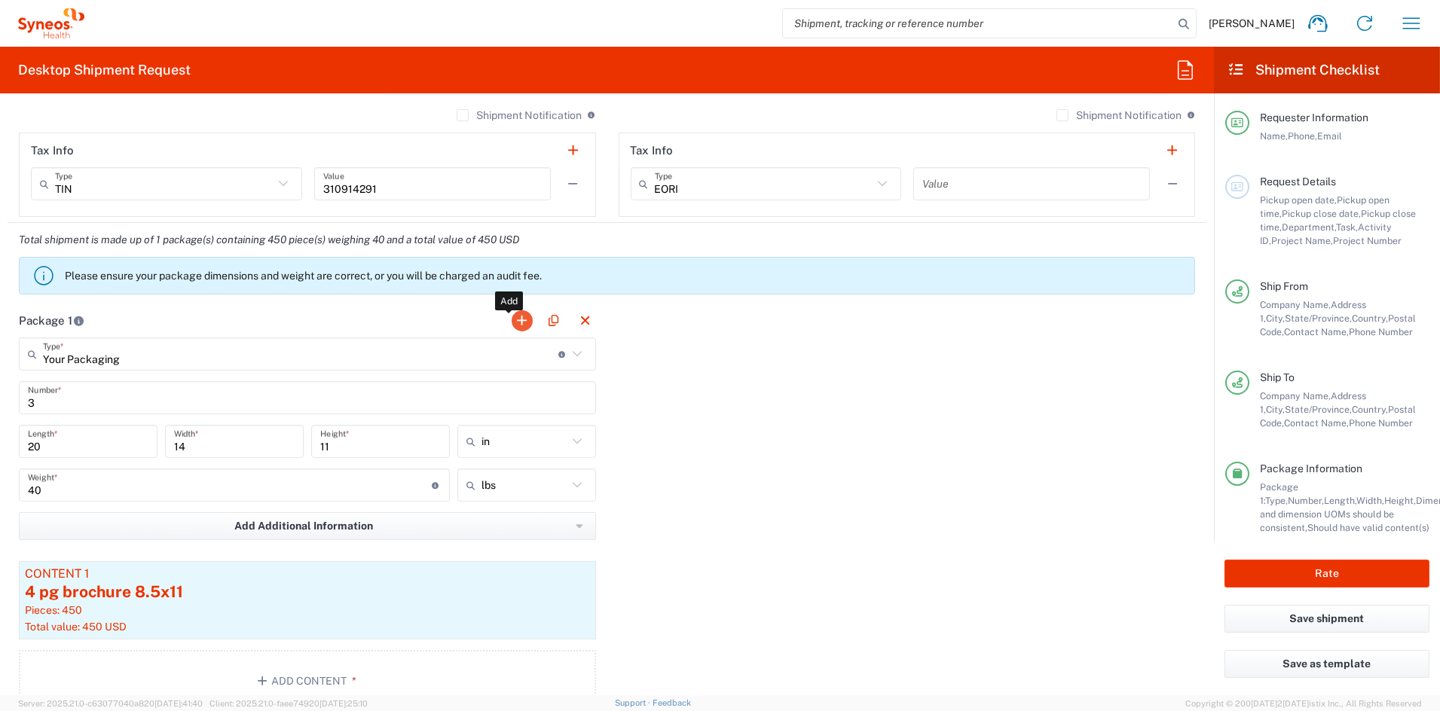
click at [519, 318] on button "button" at bounding box center [522, 321] width 21 height 21
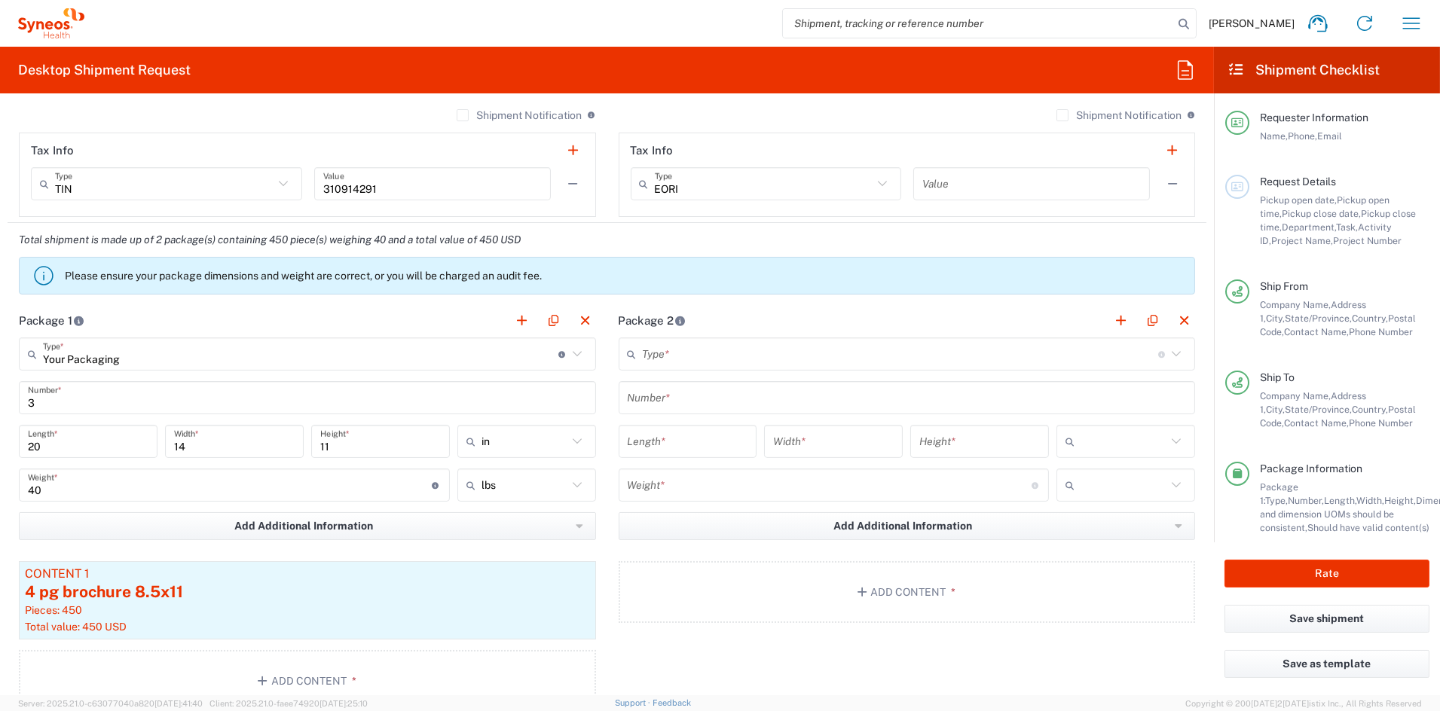
click at [723, 354] on input "text" at bounding box center [901, 354] width 516 height 26
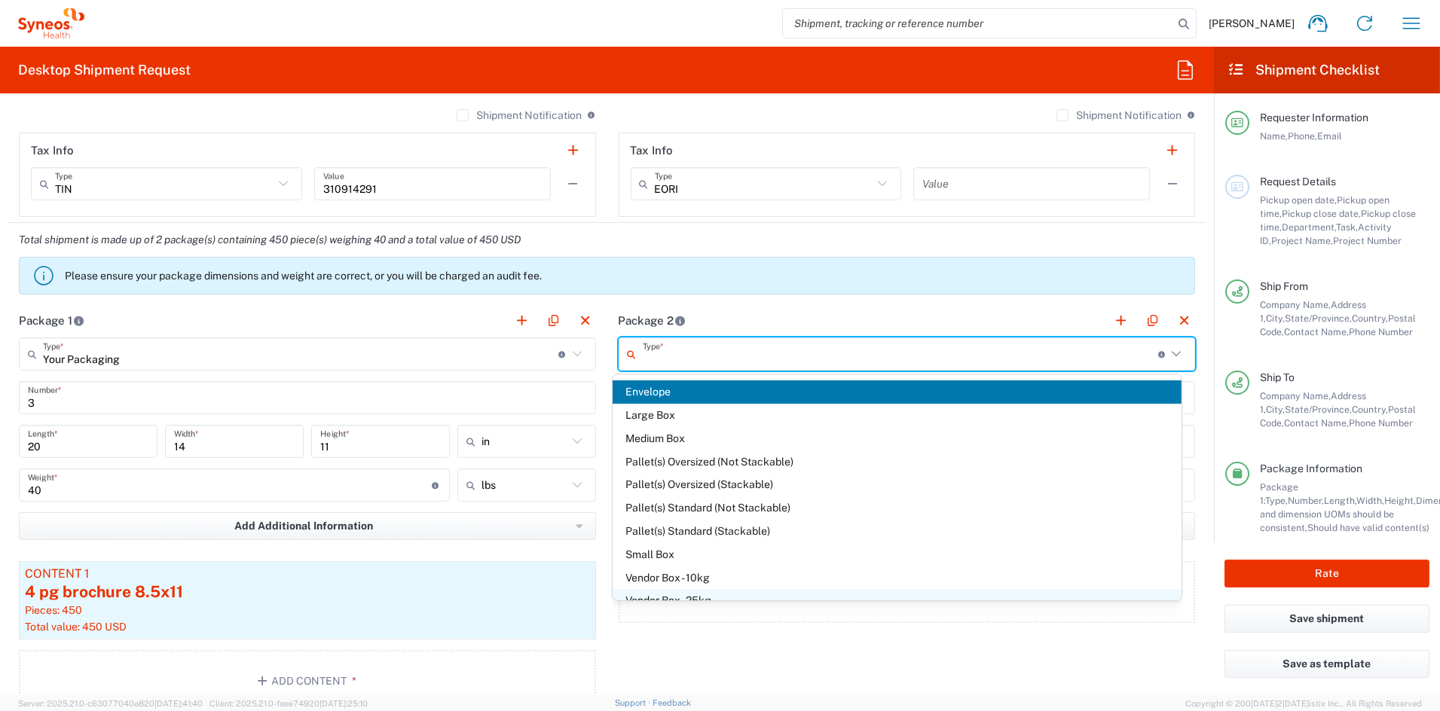
scroll to position [41, 0]
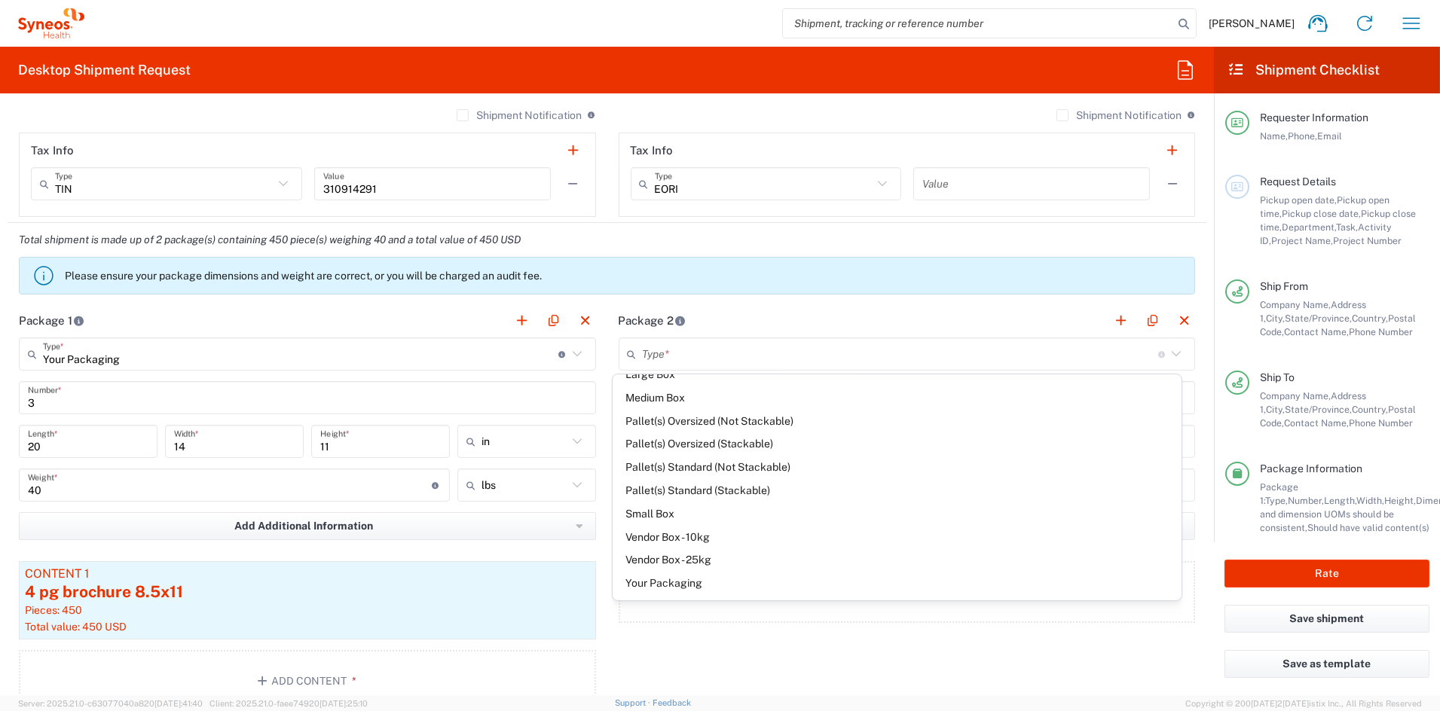
drag, startPoint x: 681, startPoint y: 585, endPoint x: 678, endPoint y: 557, distance: 28.1
click at [681, 585] on span "Your Packaging" at bounding box center [897, 583] width 569 height 23
type input "Your Packaging"
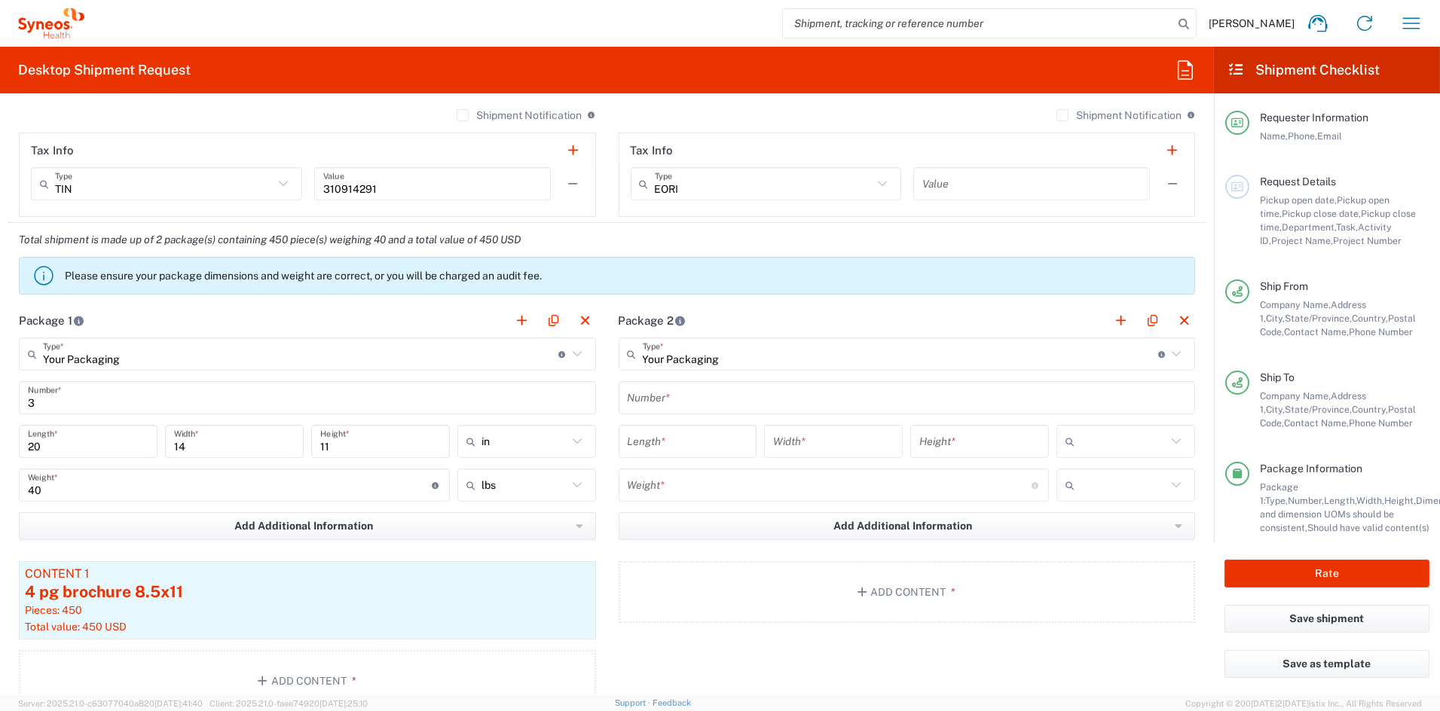
click at [683, 396] on input "text" at bounding box center [907, 398] width 559 height 26
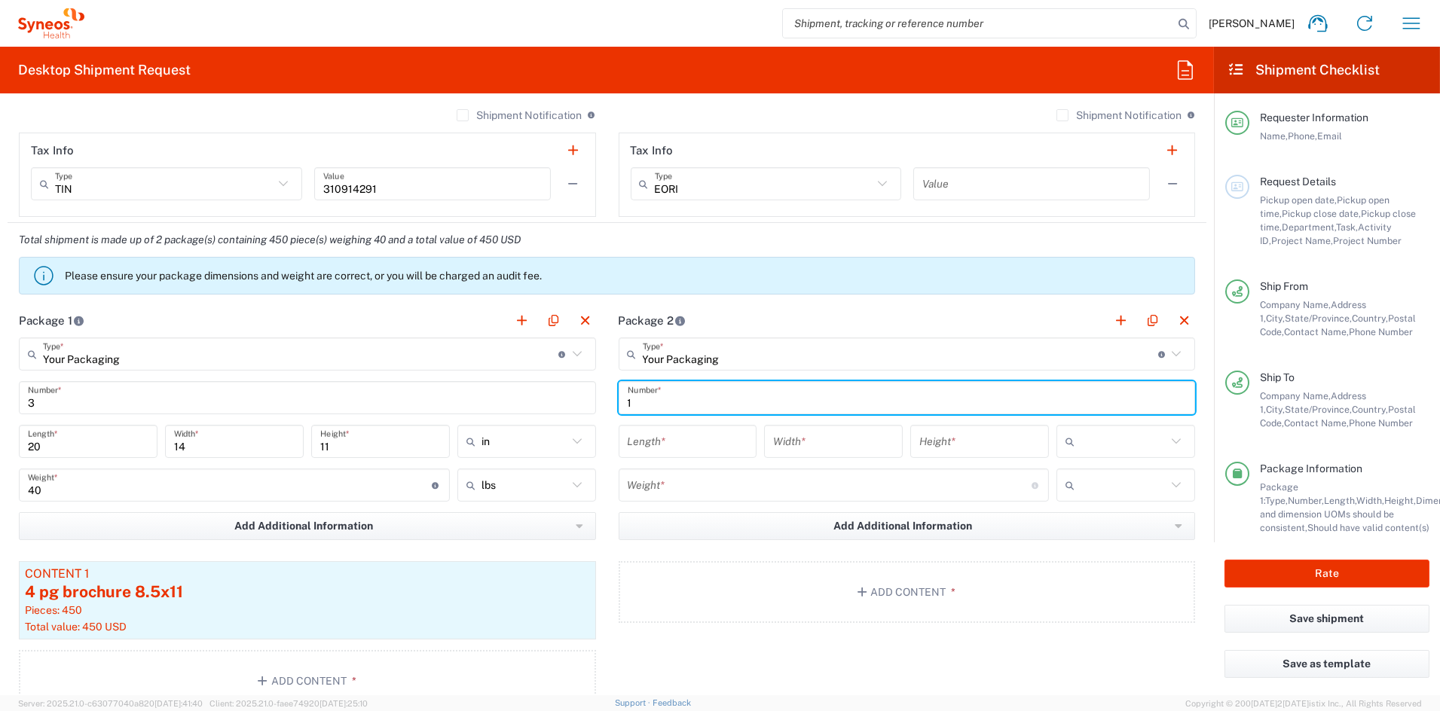
type input "1"
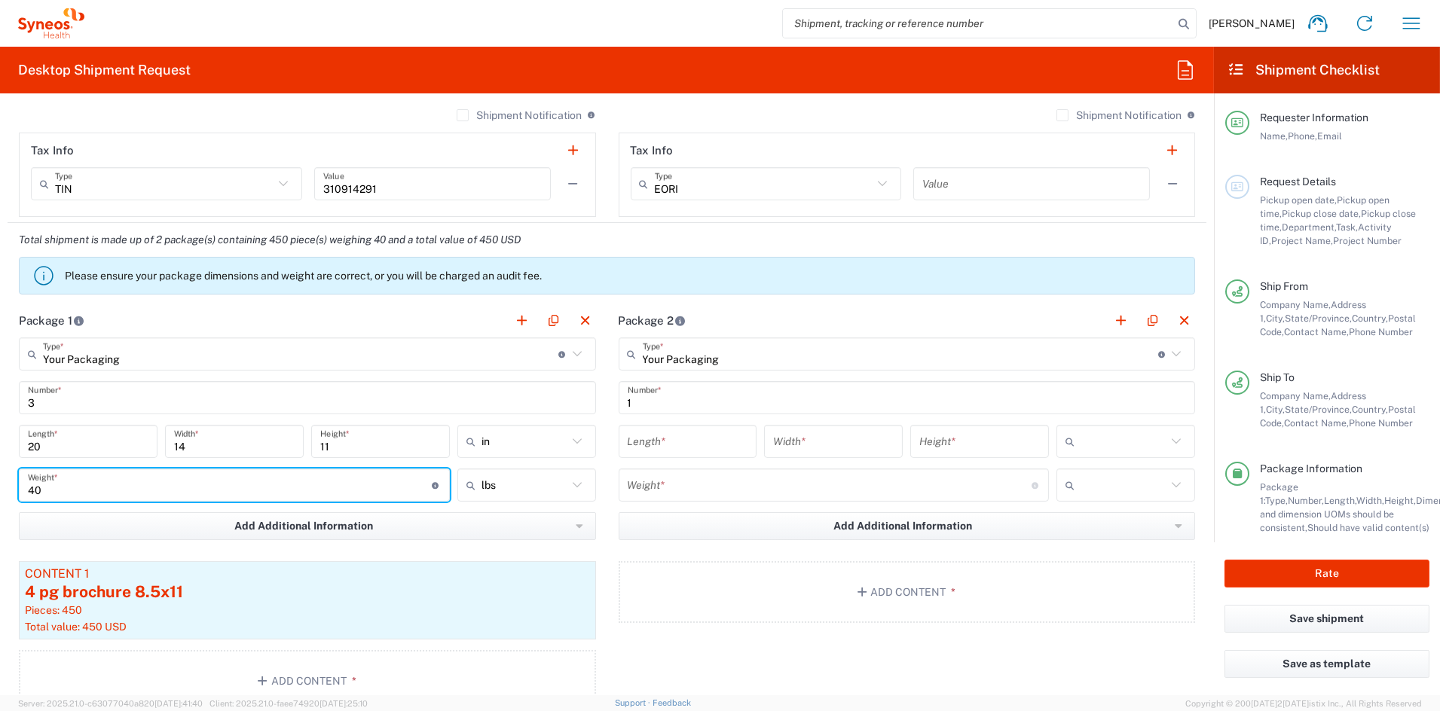
click at [109, 475] on input "40" at bounding box center [230, 486] width 404 height 26
drag, startPoint x: 22, startPoint y: 482, endPoint x: -8, endPoint y: 481, distance: 30.2
click at [0, 481] on html "[PERSON_NAME] Home Shipment estimator Shipment tracking Desktop shipment reques…" at bounding box center [720, 355] width 1440 height 711
type input "120"
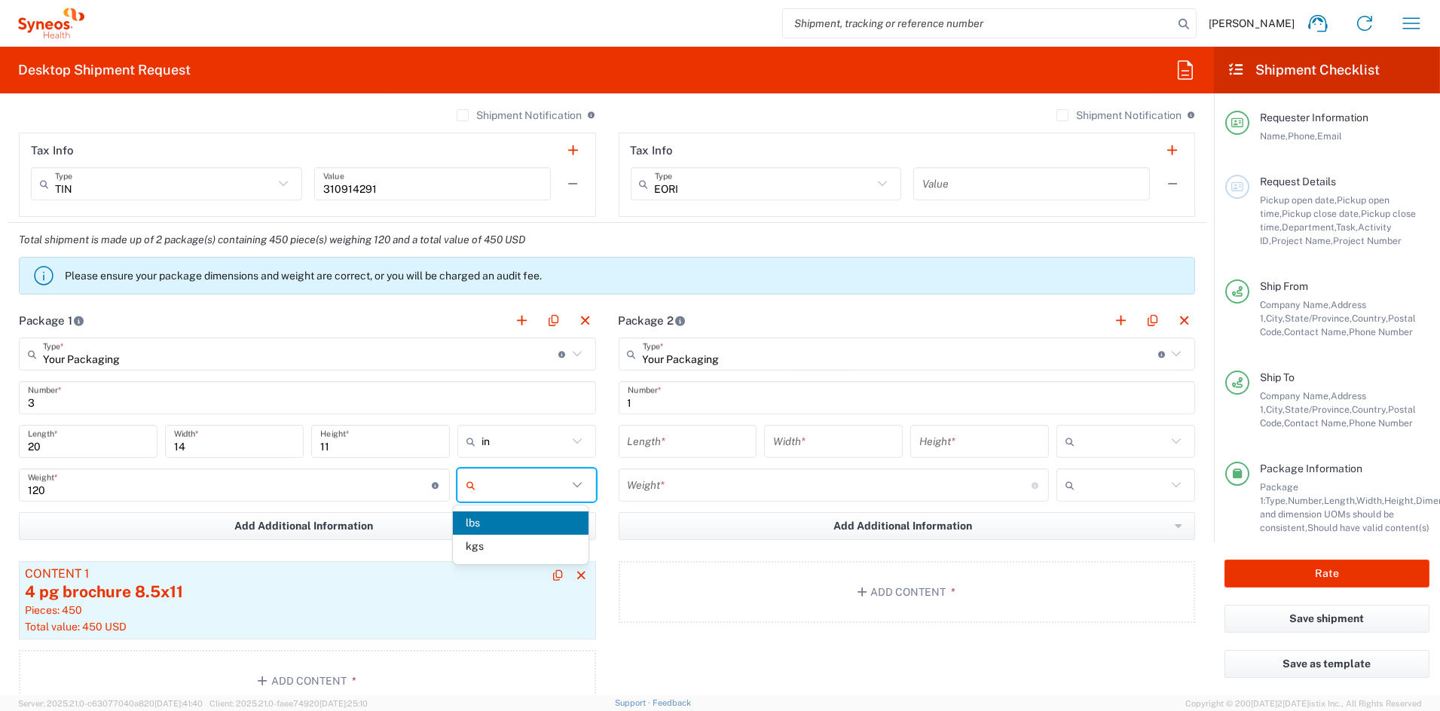
click at [223, 595] on div "4 pg brochure 8.5x11" at bounding box center [307, 592] width 565 height 23
type input "lbs"
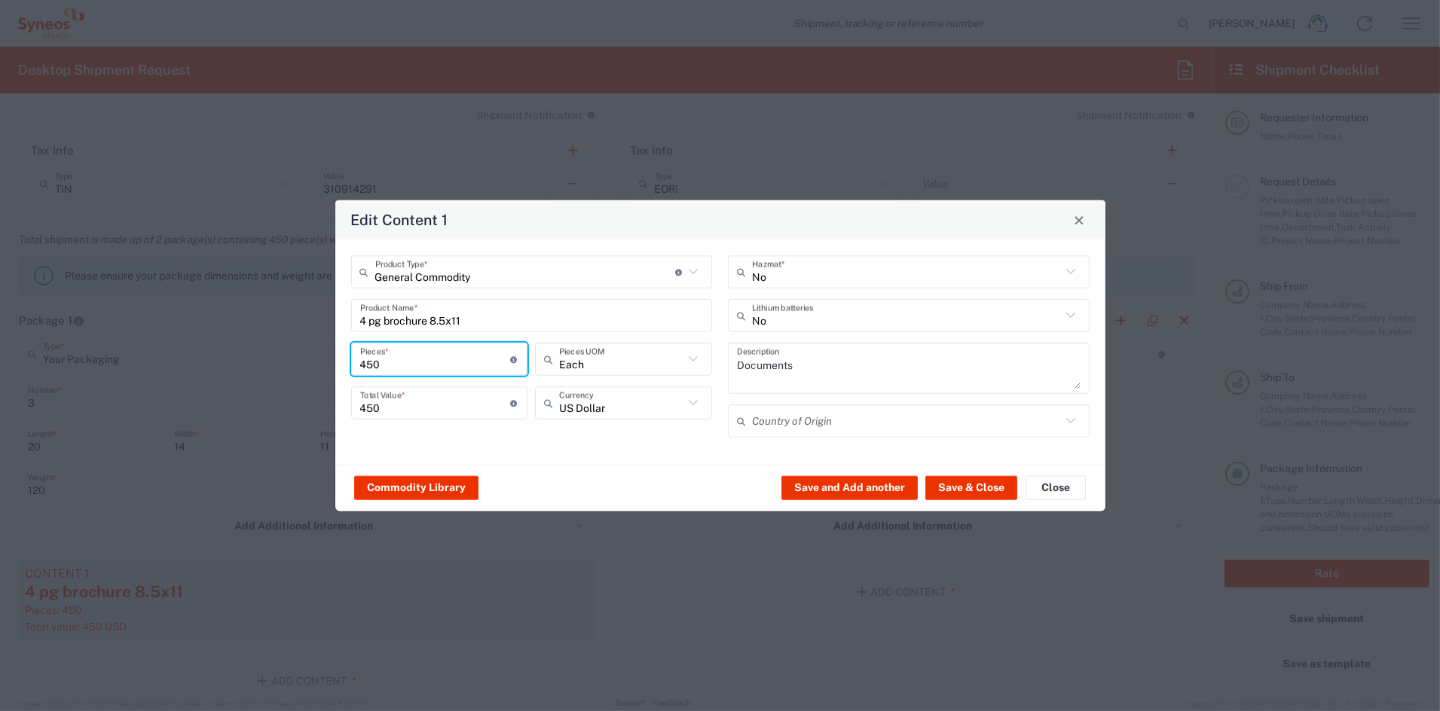
drag, startPoint x: 377, startPoint y: 360, endPoint x: 306, endPoint y: 353, distance: 71.2
click at [306, 354] on div "Edit Content 1 General Commodity Product Type * Document: Paper document genera…" at bounding box center [720, 355] width 1440 height 711
type input "1"
type input "13"
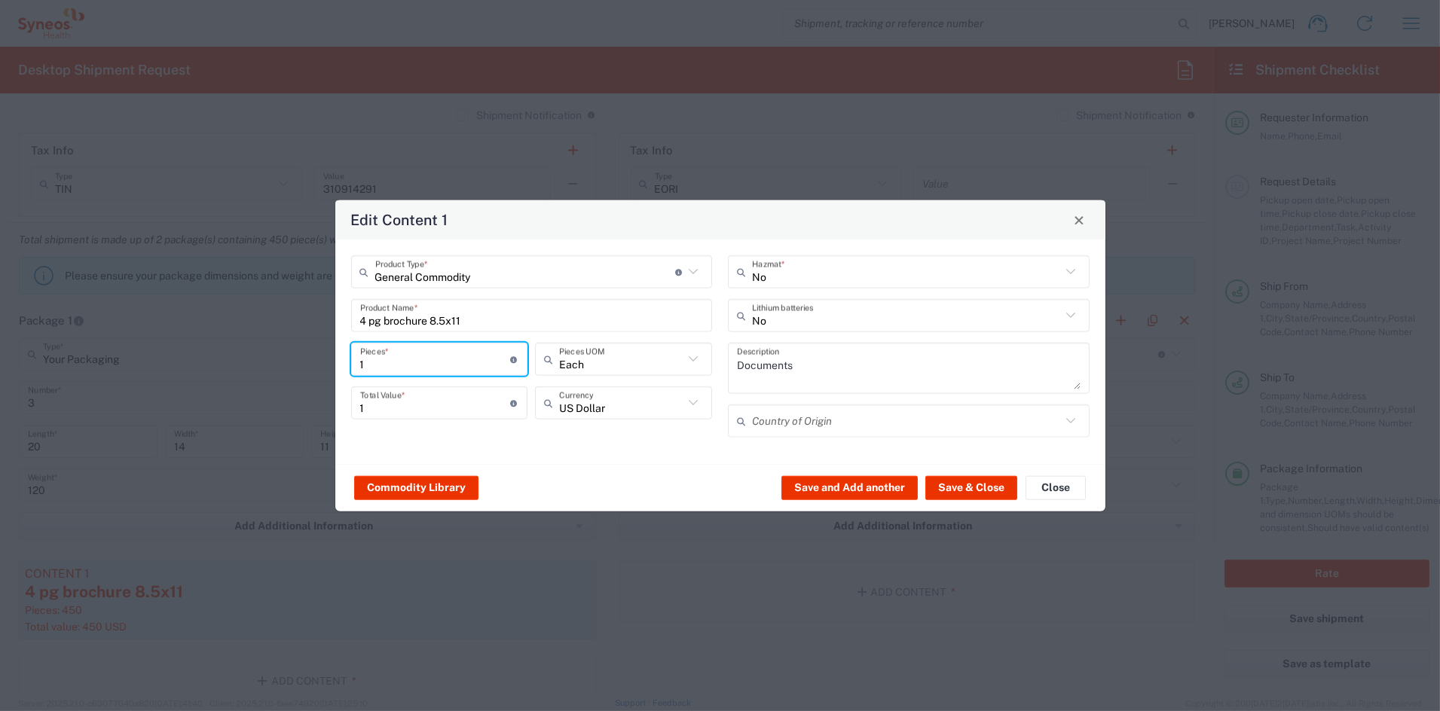
type input "13"
type input "135"
type input "1350"
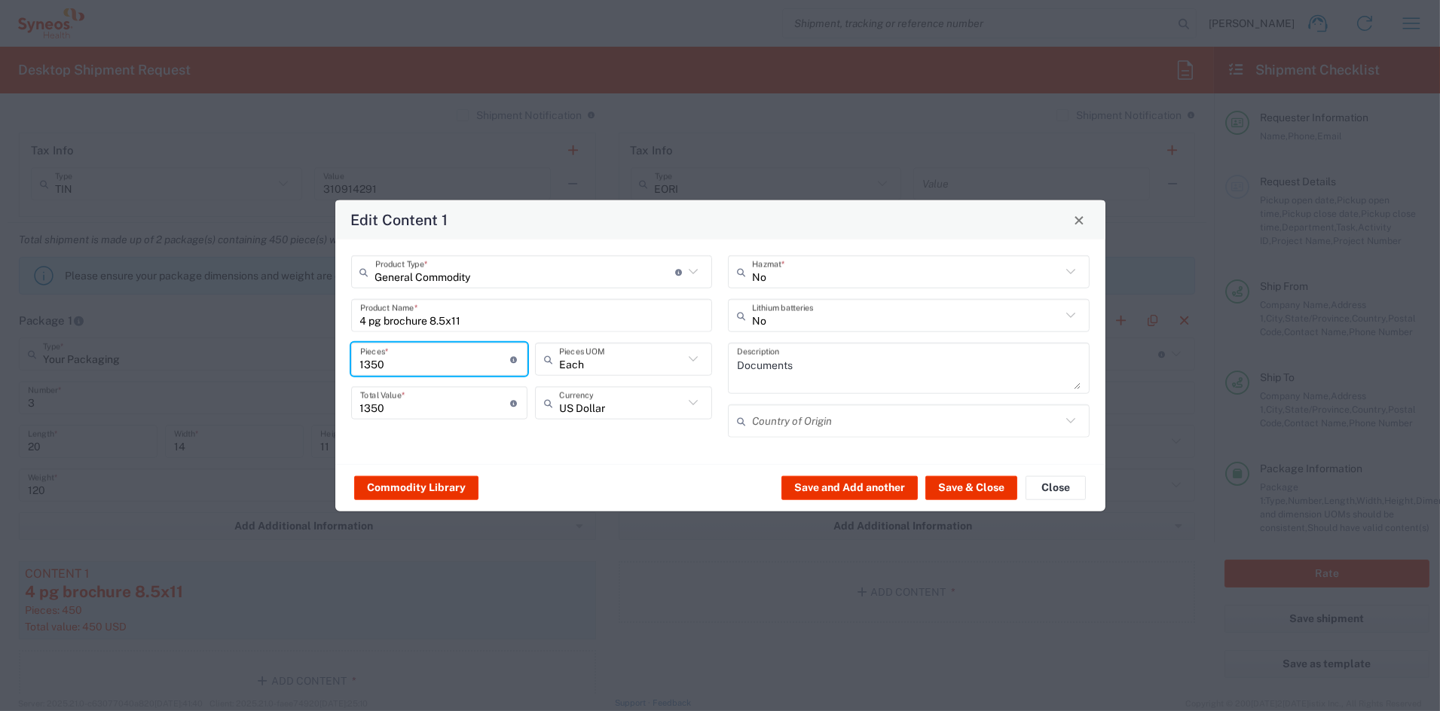
type input "1350"
click at [405, 402] on input "1350" at bounding box center [435, 403] width 151 height 26
drag, startPoint x: 334, startPoint y: 405, endPoint x: 315, endPoint y: 404, distance: 18.9
click at [315, 404] on div "Edit Content 1 General Commodity Product Type * Document: Paper document genera…" at bounding box center [720, 355] width 1440 height 711
drag, startPoint x: 370, startPoint y: 409, endPoint x: 332, endPoint y: 408, distance: 37.7
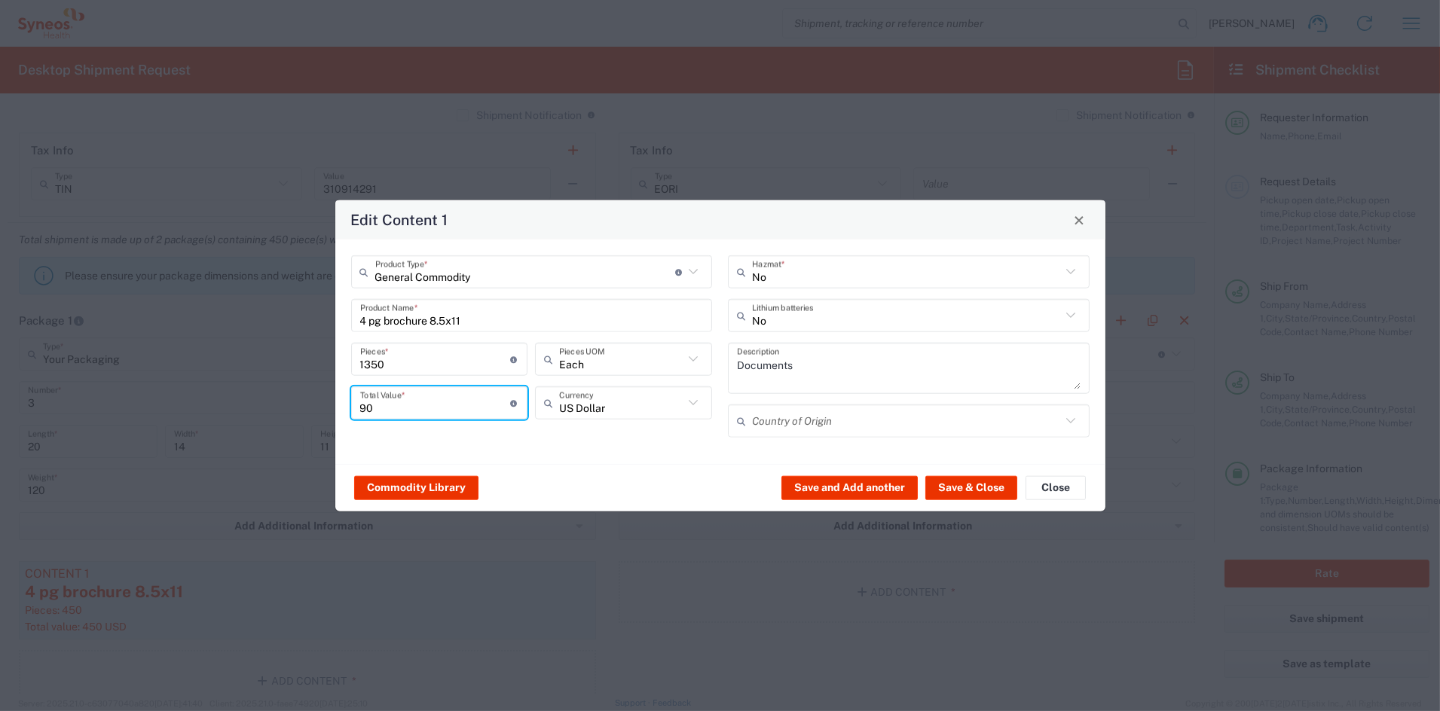
click at [332, 408] on div "Edit Content 1 General Commodity Product Type * Document: Paper document genera…" at bounding box center [720, 355] width 1440 height 711
type input "150"
click at [968, 487] on button "Save & Close" at bounding box center [972, 488] width 92 height 24
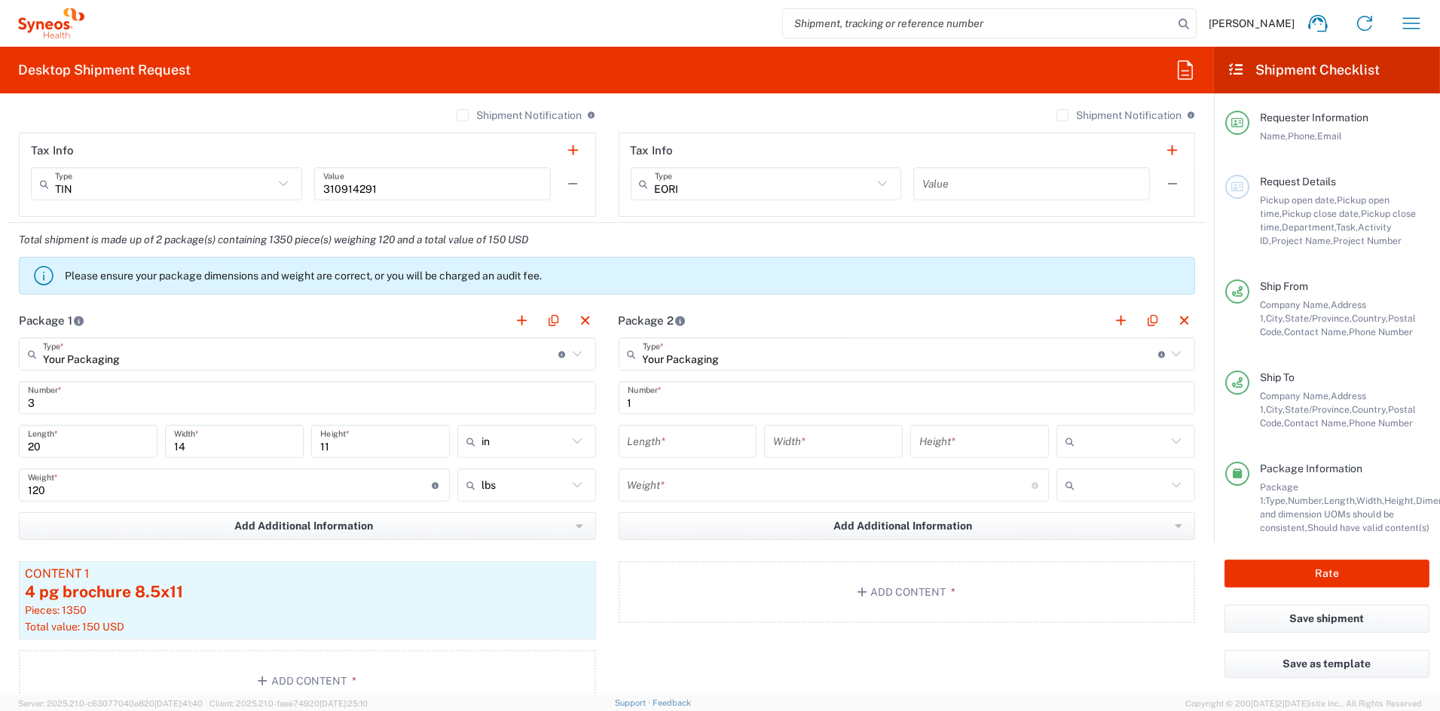
click at [687, 452] on input "number" at bounding box center [688, 442] width 121 height 26
type input "20"
type input "14"
type input "11"
drag, startPoint x: 1107, startPoint y: 534, endPoint x: 1091, endPoint y: 530, distance: 17.0
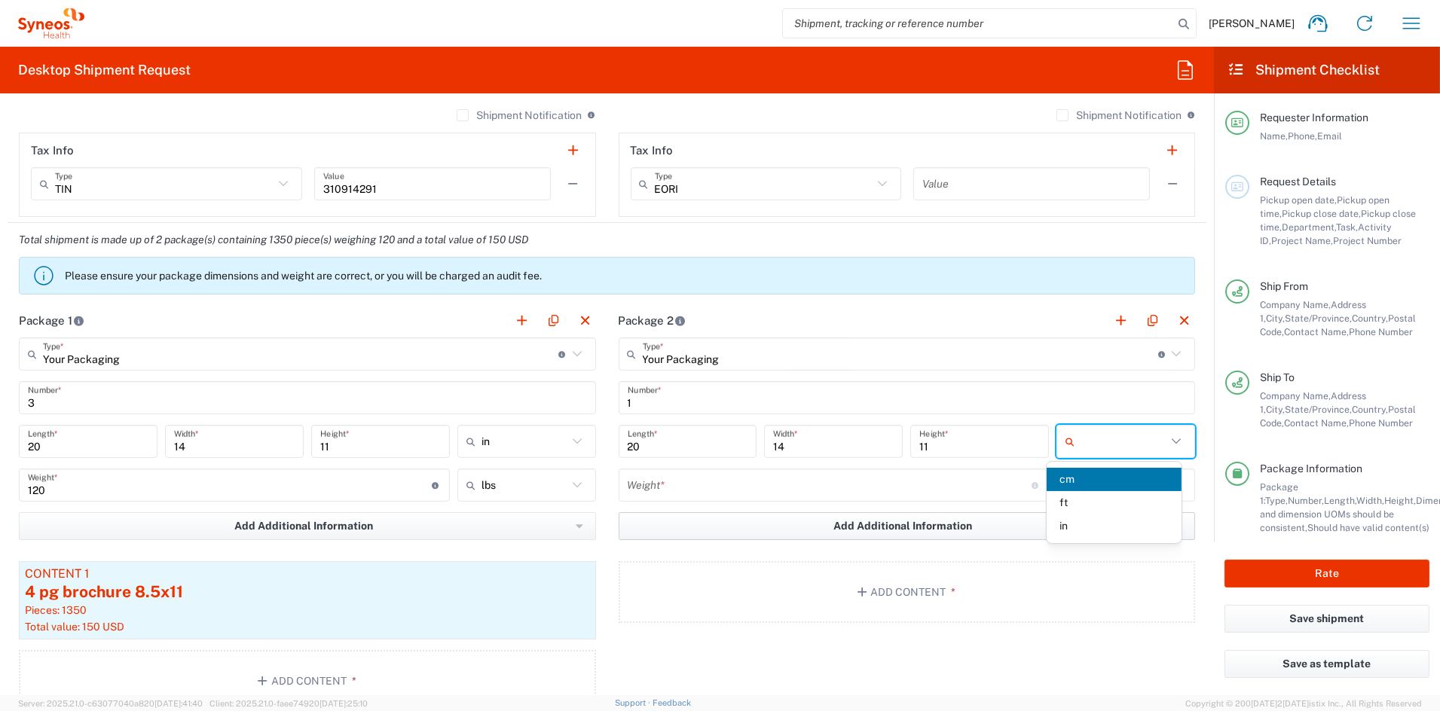
click at [1106, 533] on span "in" at bounding box center [1115, 526] width 136 height 23
type input "in"
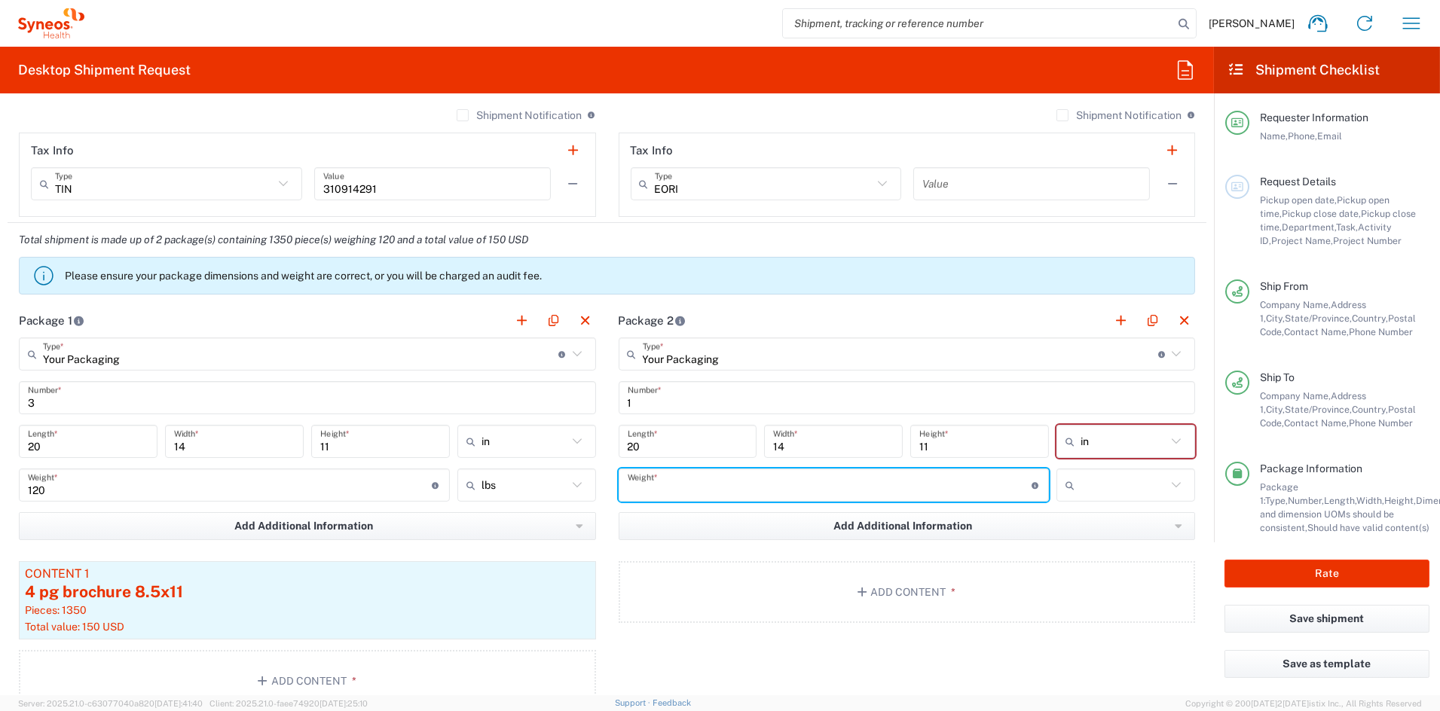
click at [734, 481] on input "number" at bounding box center [830, 486] width 404 height 26
type input "27"
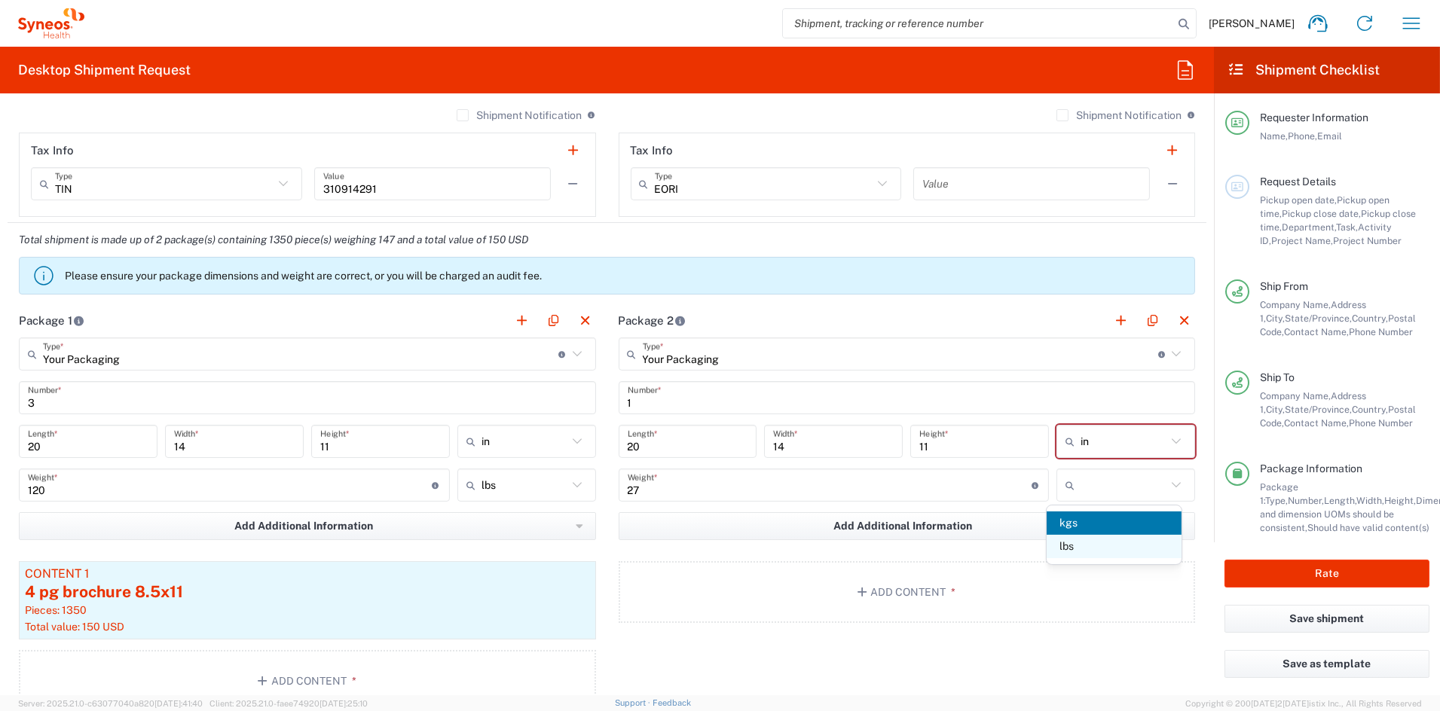
click at [1085, 546] on span "lbs" at bounding box center [1115, 546] width 136 height 23
type input "lbs"
click at [923, 585] on button "Add Content *" at bounding box center [907, 592] width 577 height 62
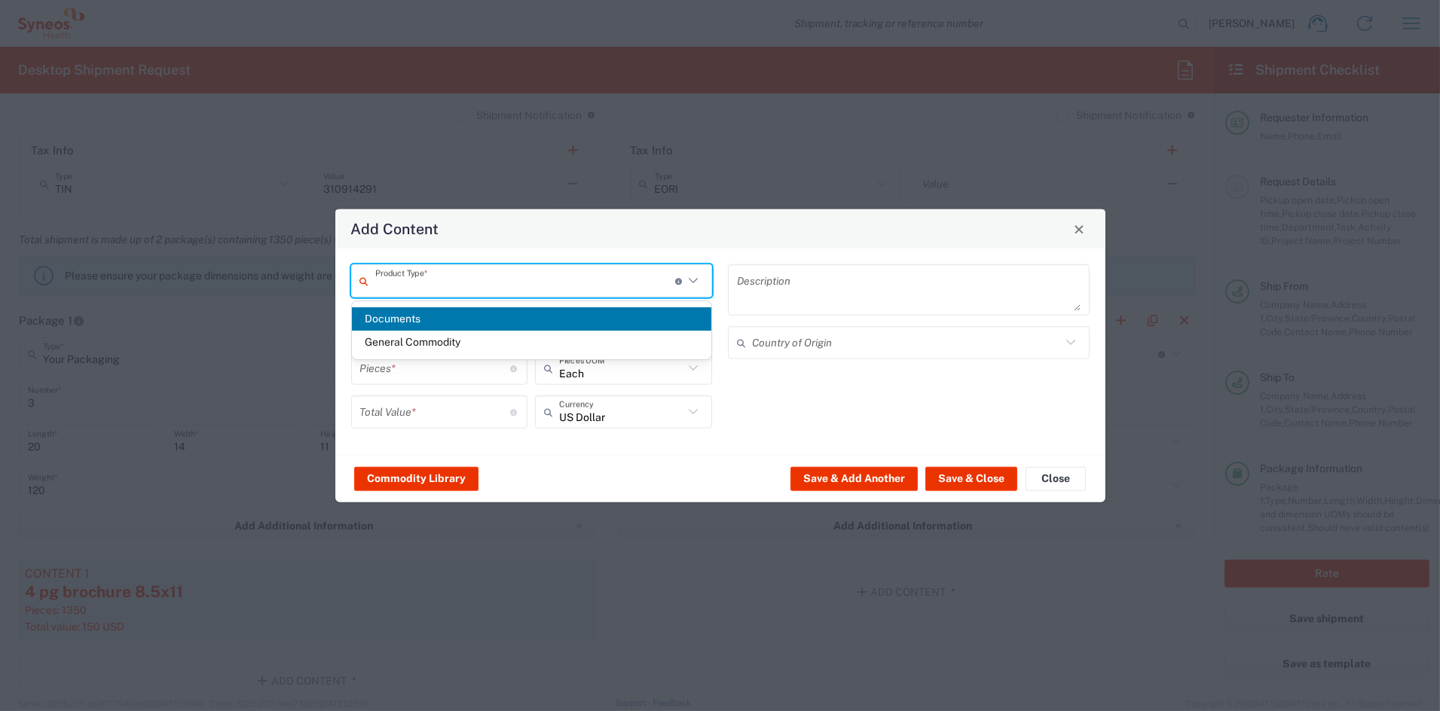
click at [485, 280] on input "text" at bounding box center [525, 281] width 300 height 26
click at [427, 343] on span "General Commodity" at bounding box center [532, 342] width 360 height 23
type input "General Commodity"
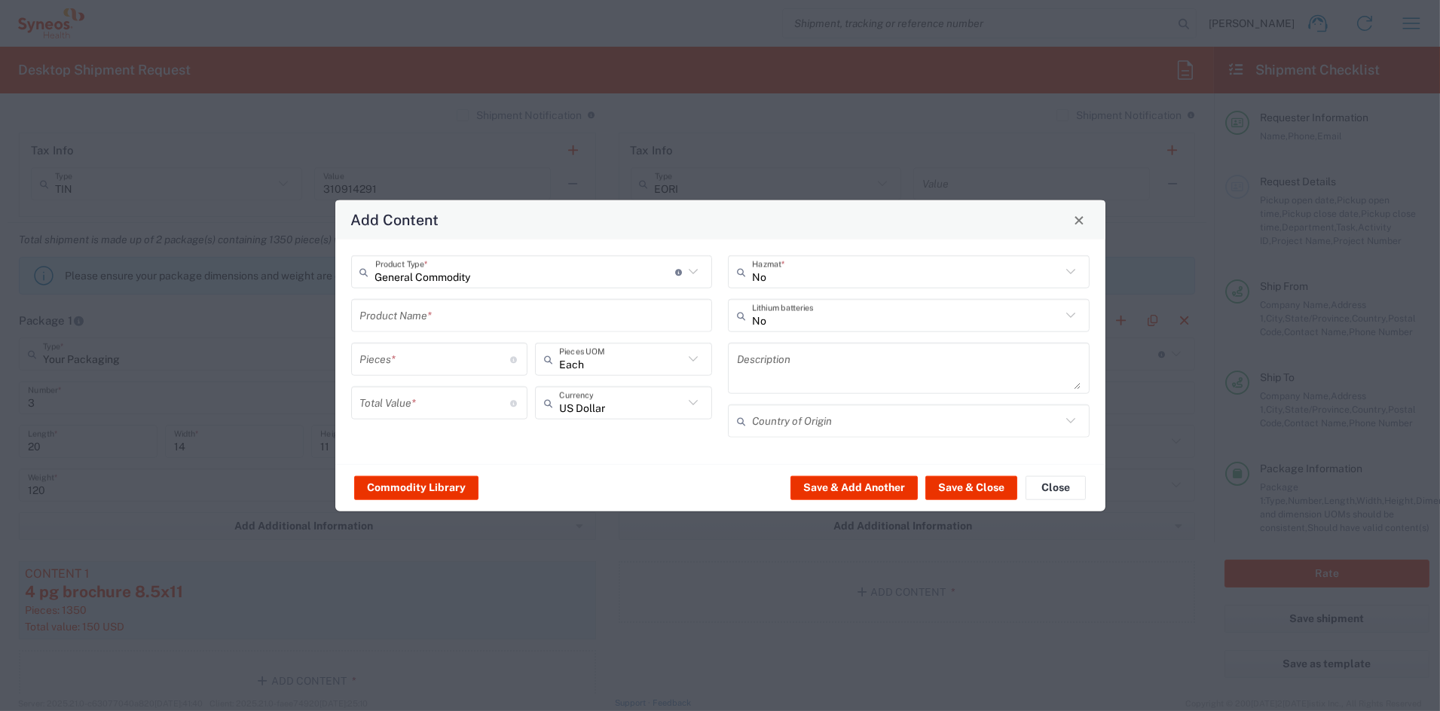
click at [430, 321] on input "text" at bounding box center [532, 315] width 344 height 26
type input "4 pg brochure 8.5x11"
click at [424, 367] on input "number" at bounding box center [435, 359] width 151 height 26
type input "45"
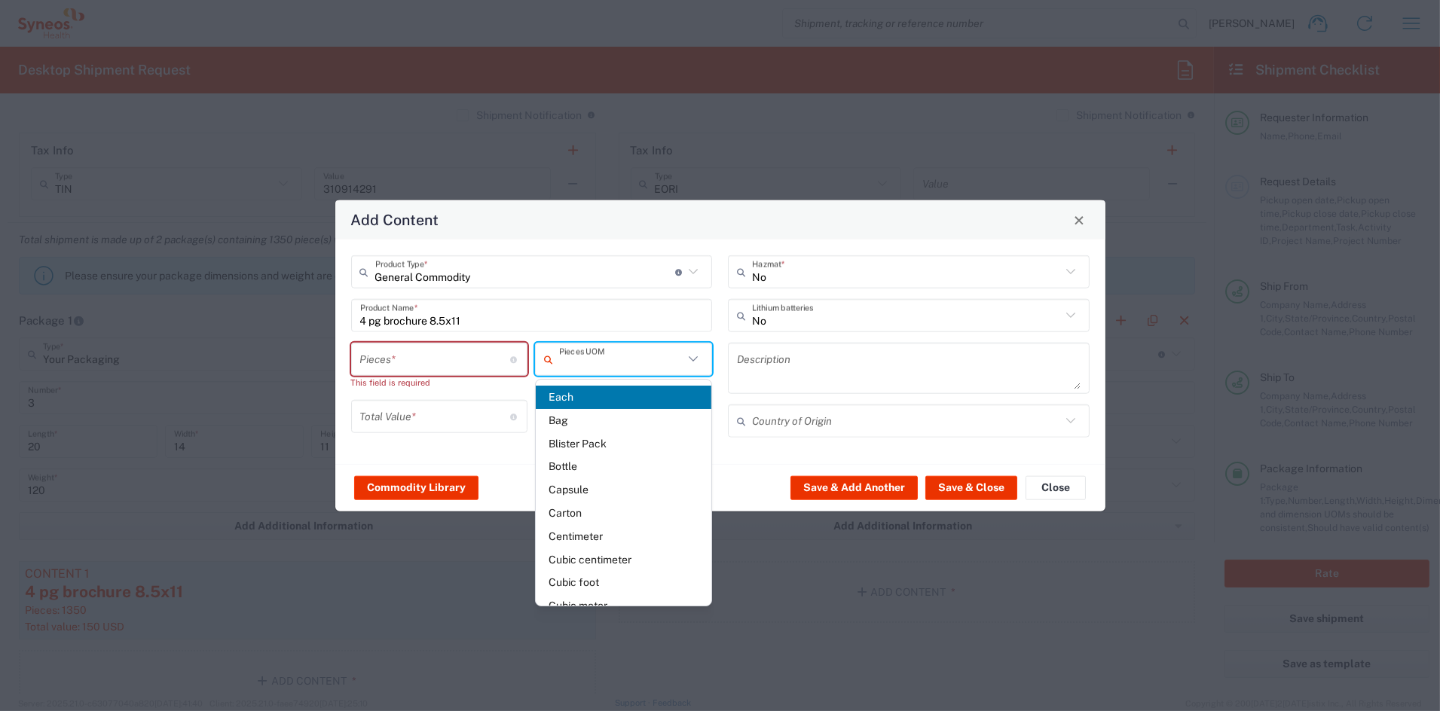
click at [443, 353] on input "number" at bounding box center [435, 359] width 151 height 26
type input "Each"
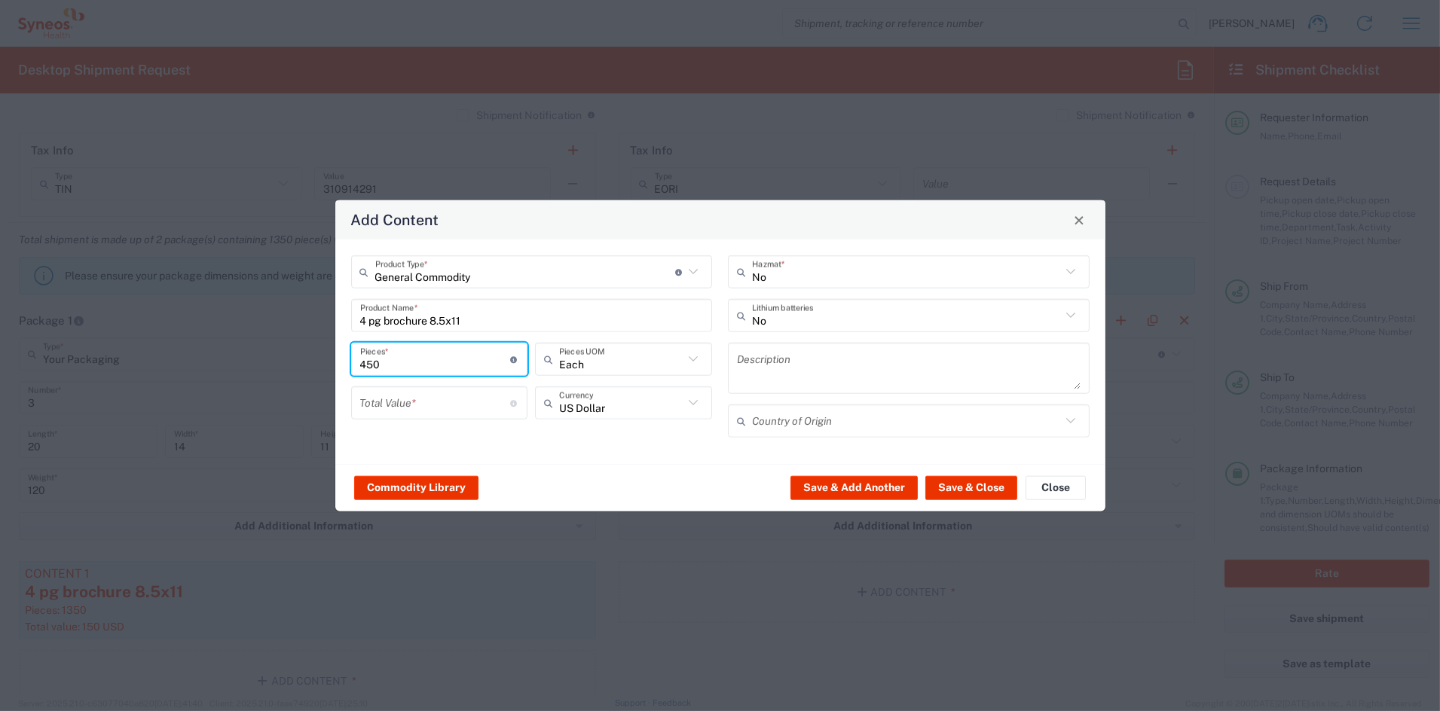
type input "450"
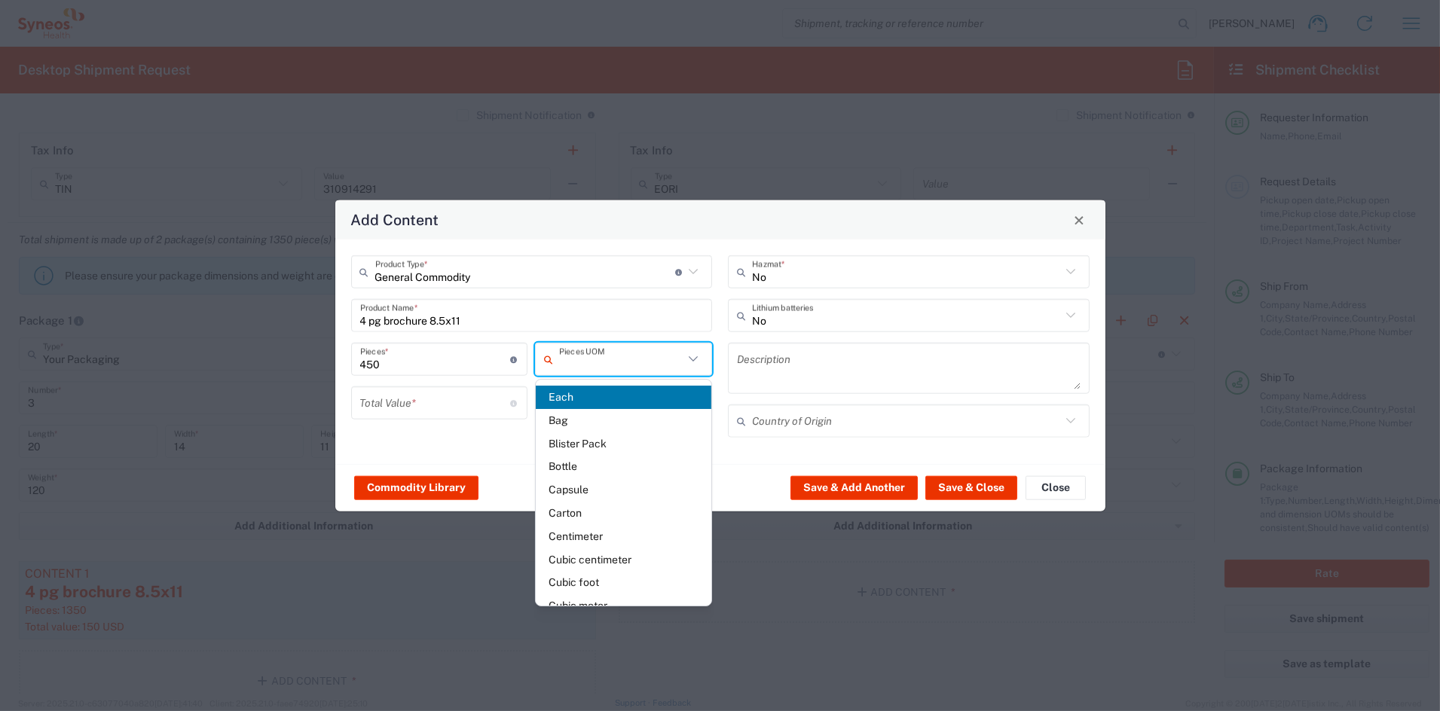
type input "Each"
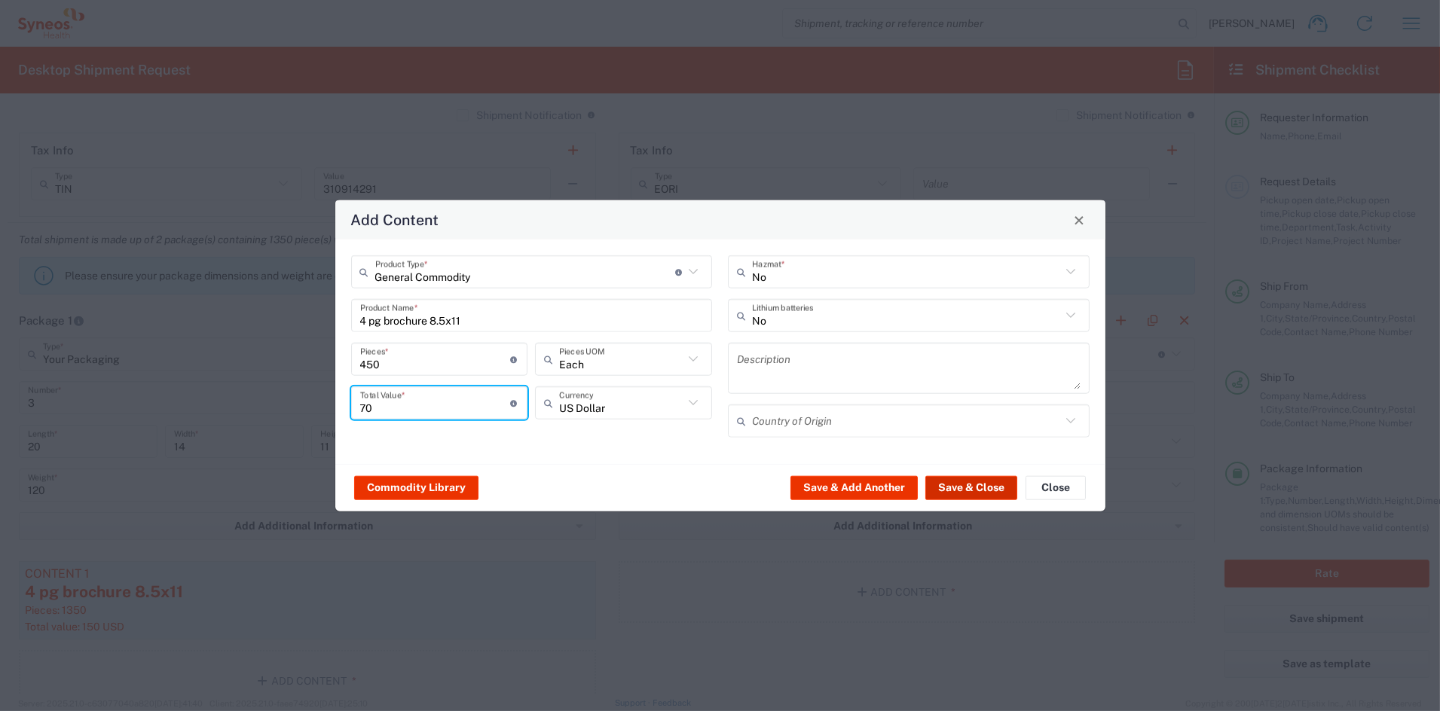
type input "70"
click at [995, 483] on button "Save & Close" at bounding box center [972, 488] width 92 height 24
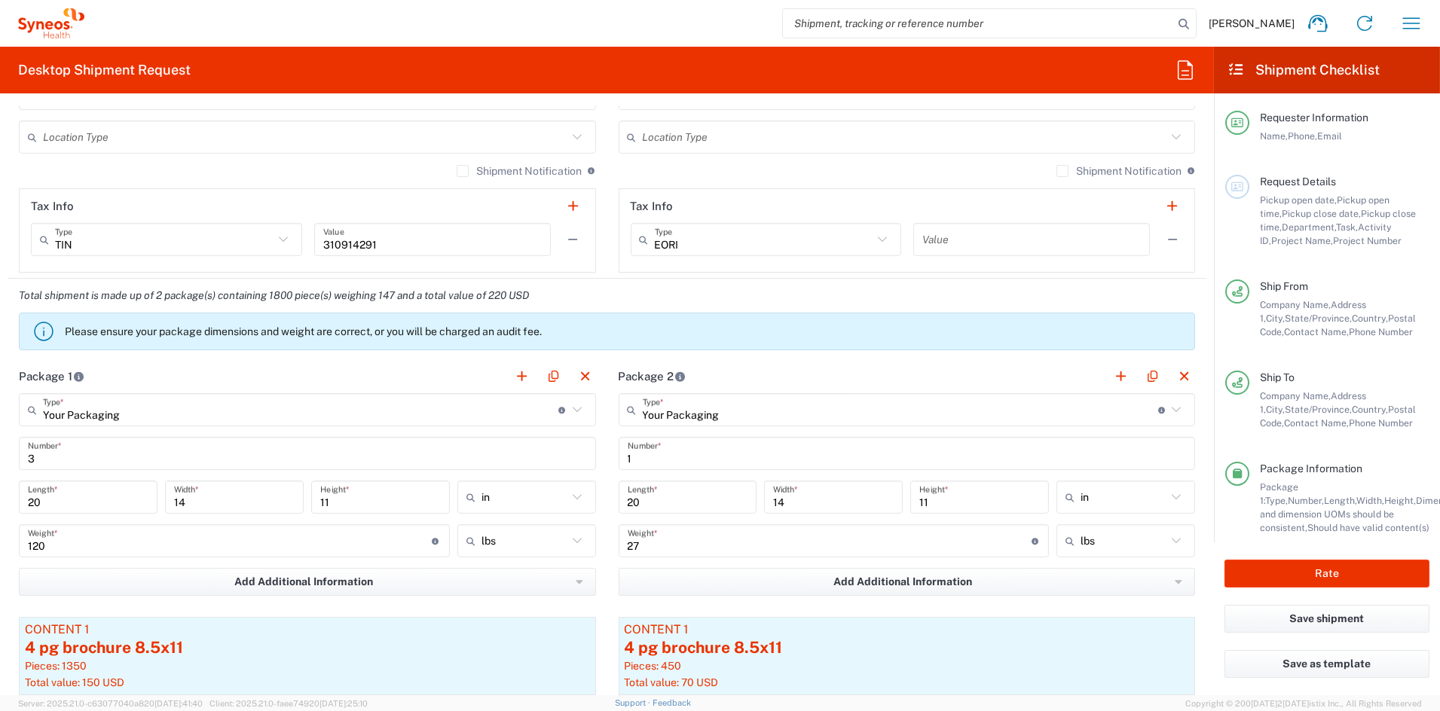
scroll to position [1096, 0]
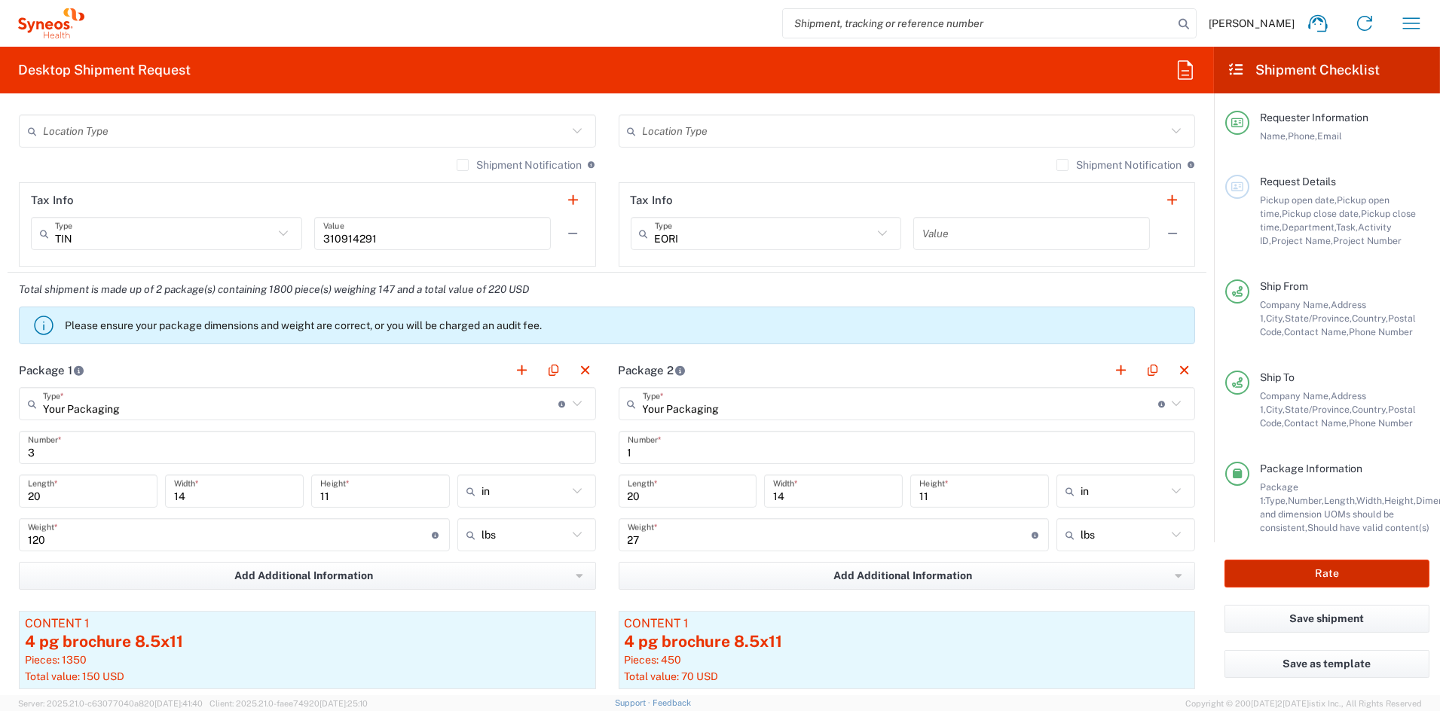
click at [1291, 566] on button "Rate" at bounding box center [1327, 574] width 205 height 28
type input "6156"
type input "7073126"
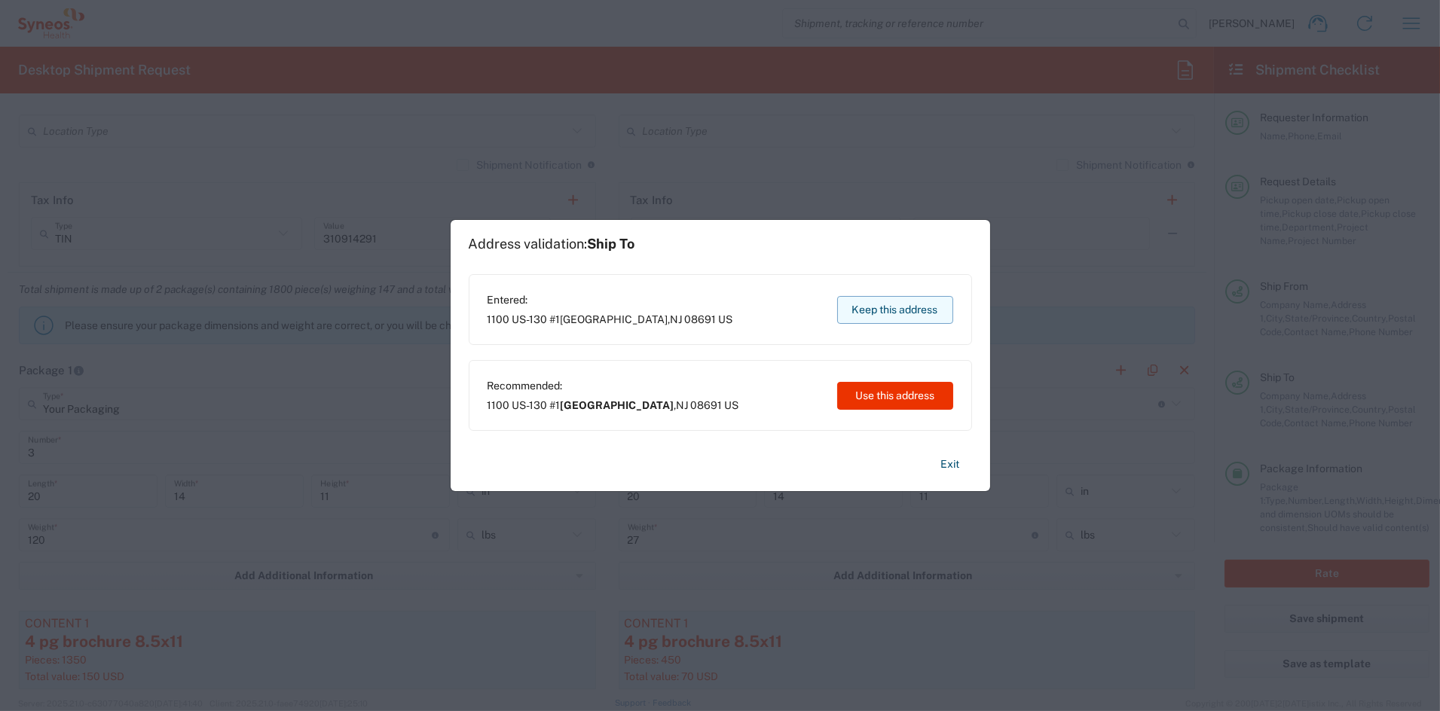
click at [898, 305] on button "Keep this address" at bounding box center [895, 310] width 116 height 28
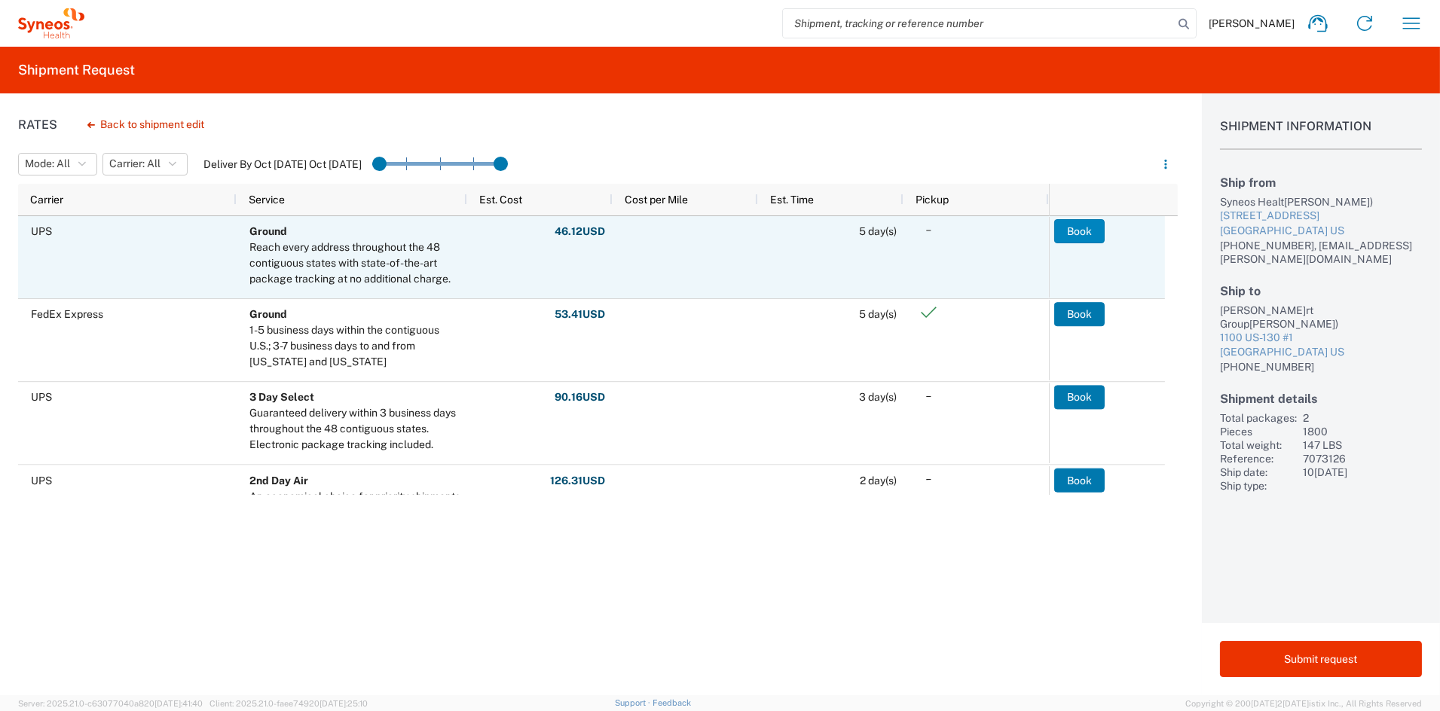
click at [1082, 231] on button "Book" at bounding box center [1079, 231] width 50 height 24
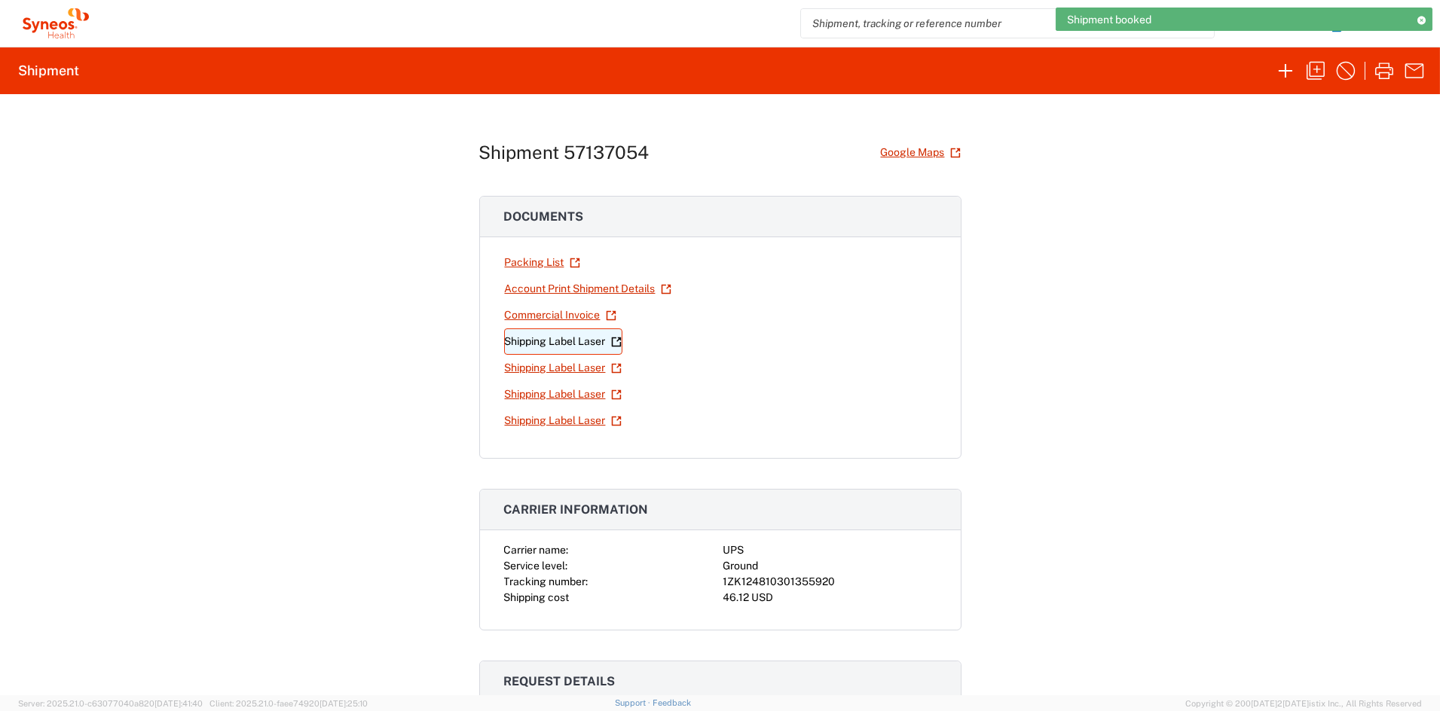
click at [565, 346] on link "Shipping Label Laser" at bounding box center [563, 342] width 118 height 26
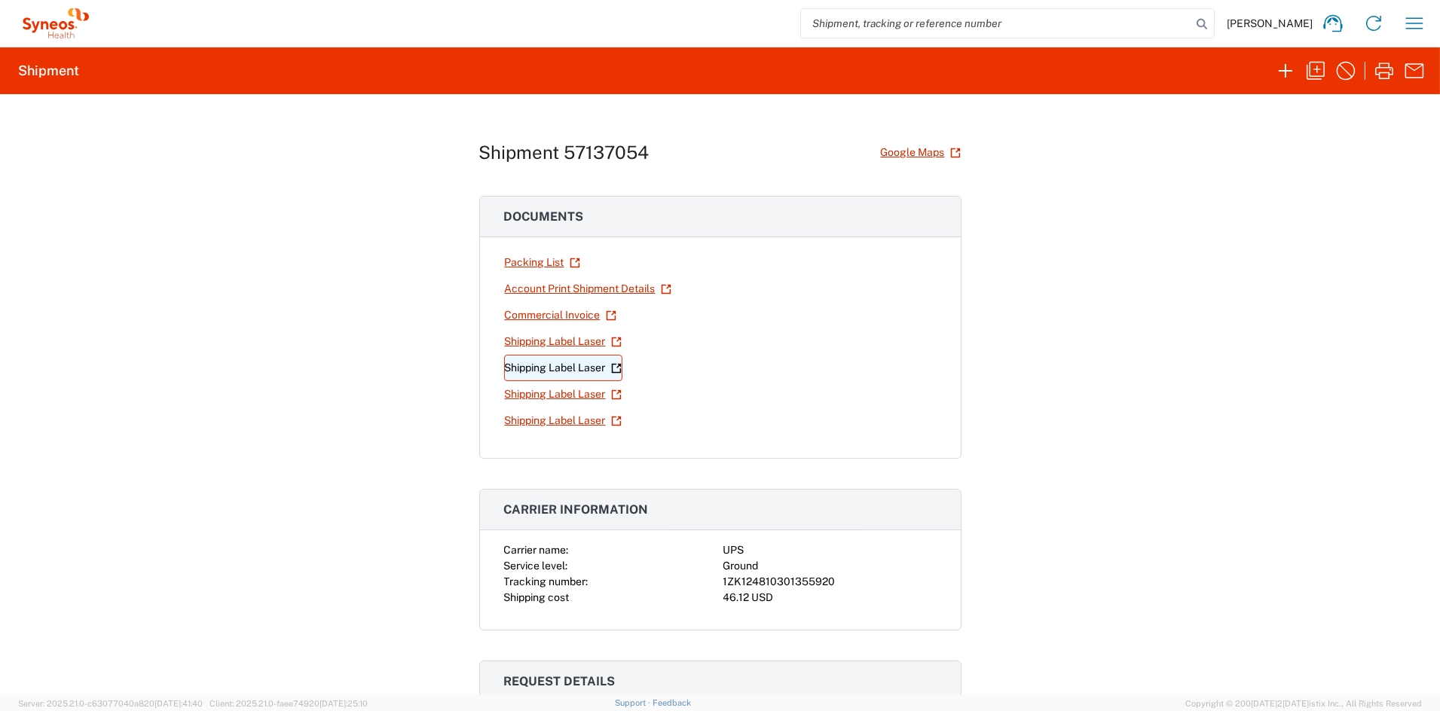
click at [570, 369] on link "Shipping Label Laser" at bounding box center [563, 368] width 118 height 26
click at [561, 392] on link "Shipping Label Laser" at bounding box center [563, 394] width 118 height 26
click at [547, 424] on link "Shipping Label Laser" at bounding box center [563, 421] width 118 height 26
